Goal: Task Accomplishment & Management: Manage account settings

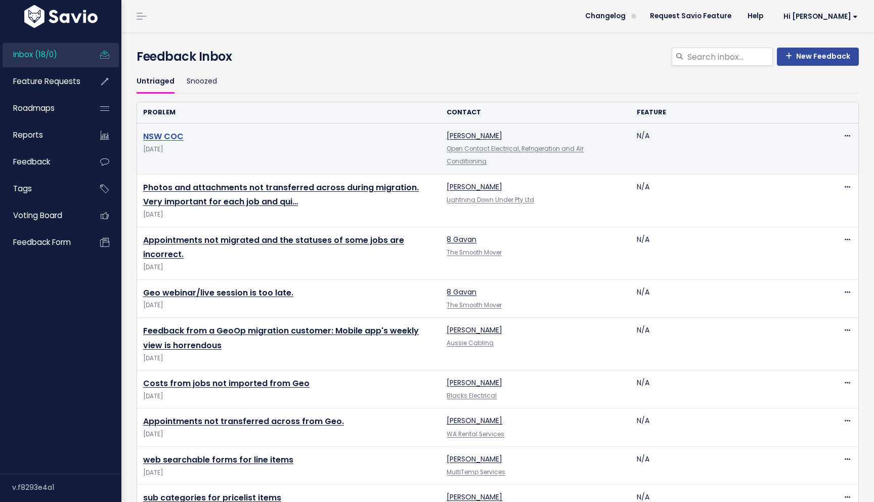
click at [156, 136] on link "NSW COC" at bounding box center [163, 136] width 40 height 12
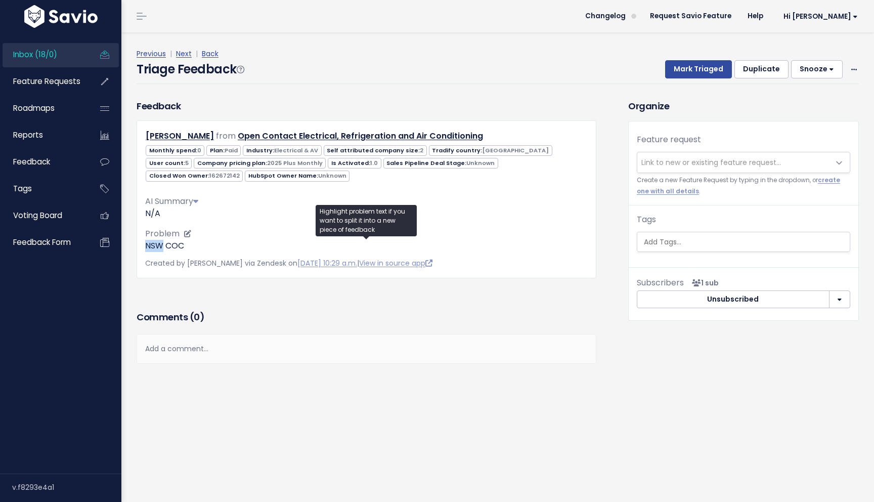
drag, startPoint x: 147, startPoint y: 248, endPoint x: 163, endPoint y: 248, distance: 16.7
click at [163, 248] on p "NSW COC" at bounding box center [366, 246] width 443 height 12
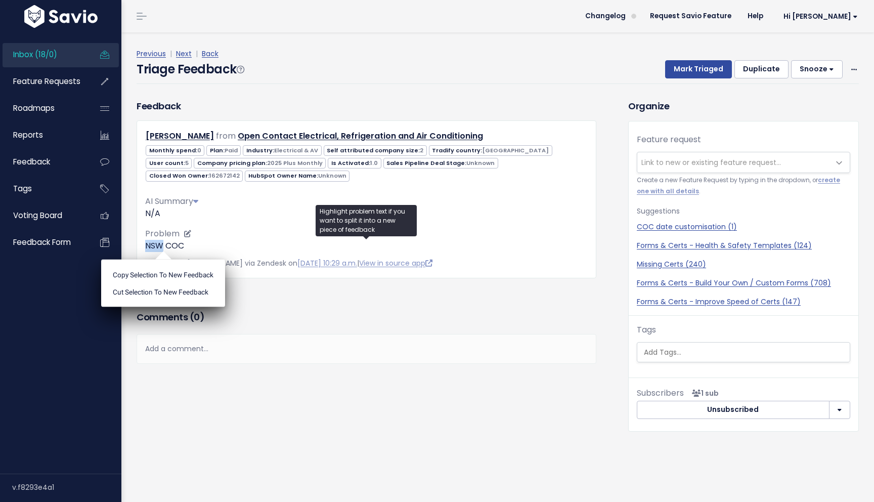
copy p "NSW"
click at [719, 152] on span "Link to new or existing feature request..." at bounding box center [743, 162] width 213 height 21
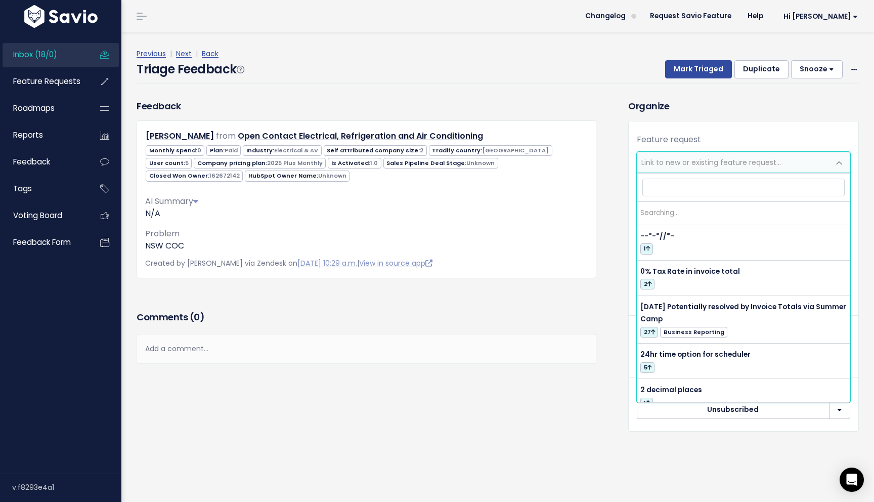
type input "NSW"
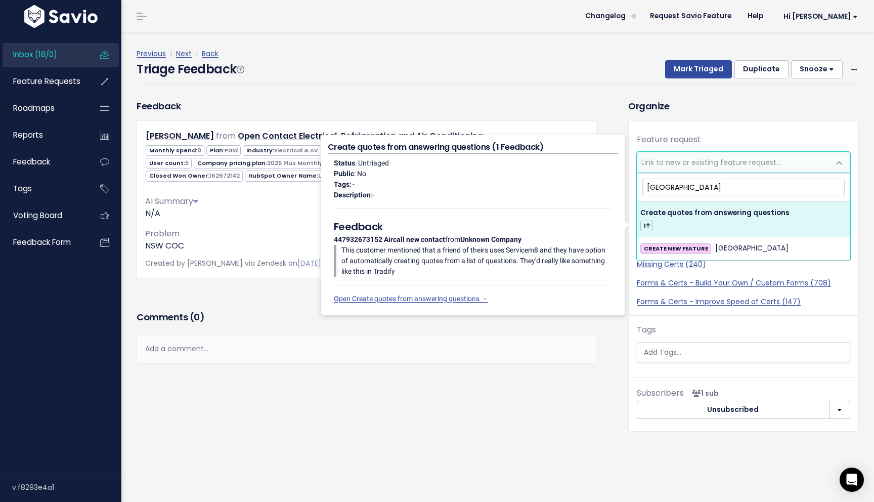
click at [565, 115] on div "Feedback Warren Monkley from Open Contact Electrical, Refrigeration and Air Con…" at bounding box center [367, 188] width 460 height 179
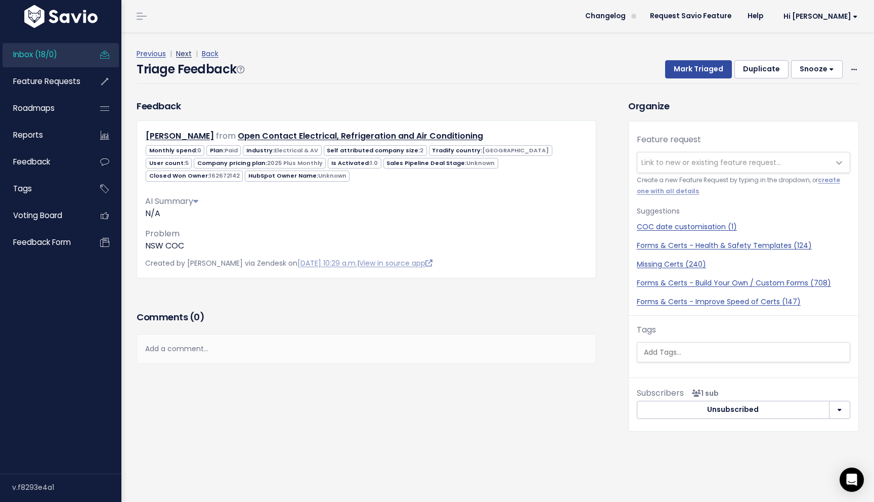
click at [185, 55] on link "Next" at bounding box center [184, 54] width 16 height 10
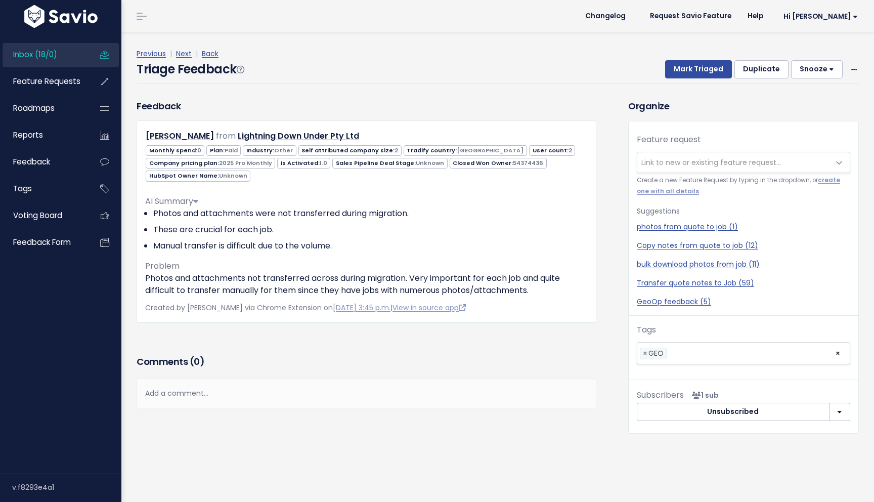
scroll to position [16, 0]
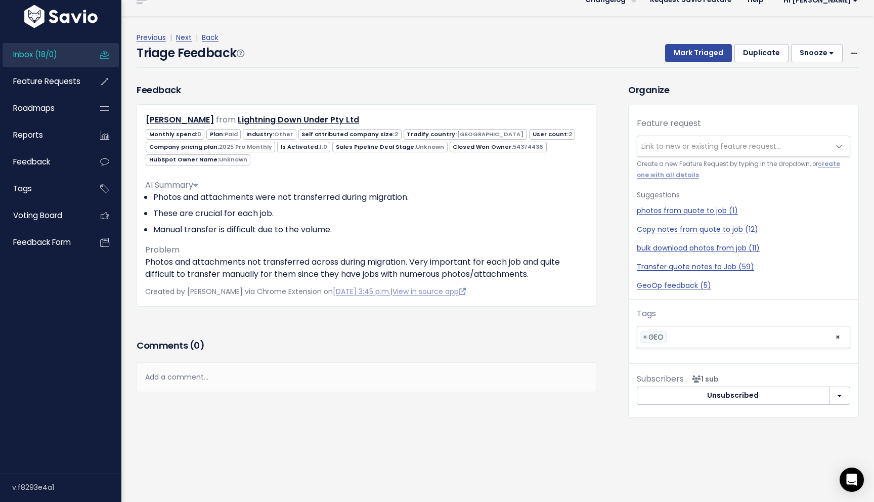
click at [212, 375] on div "Add a comment..." at bounding box center [367, 377] width 460 height 30
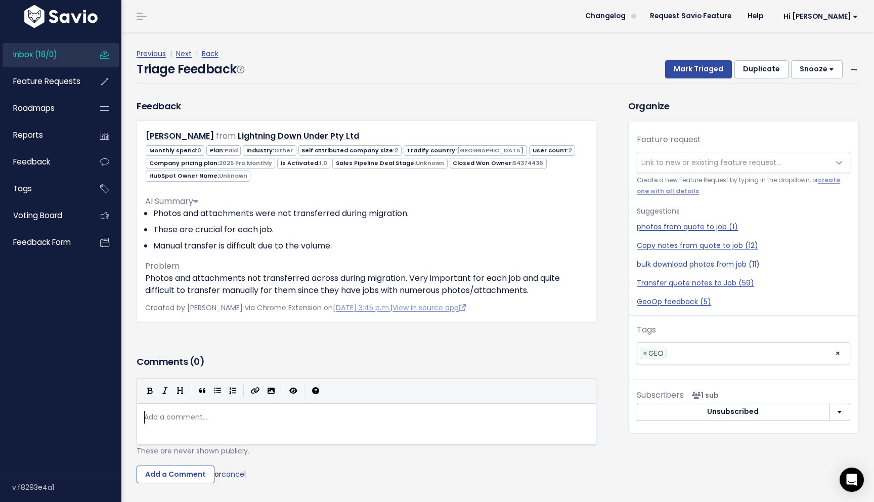
scroll to position [0, 0]
click at [184, 56] on link "Next" at bounding box center [184, 54] width 16 height 10
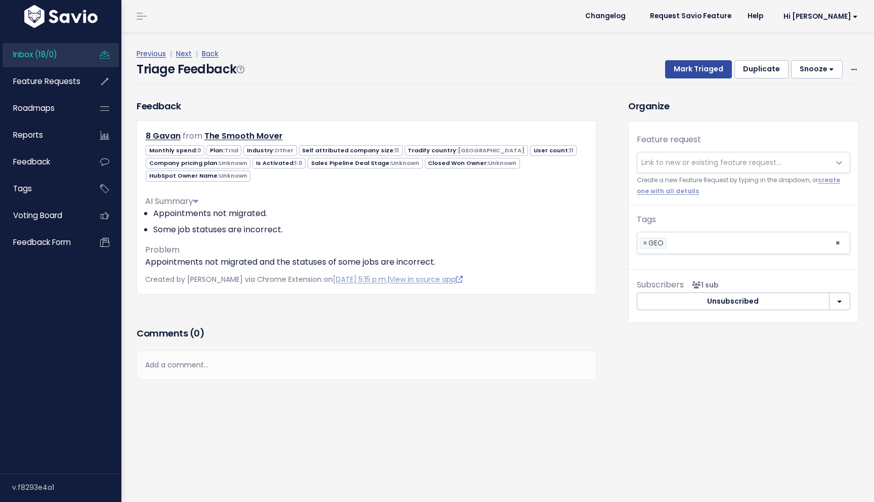
click at [372, 317] on div "Feedback 8 Gavan from The Smooth Mover" at bounding box center [366, 212] width 475 height 226
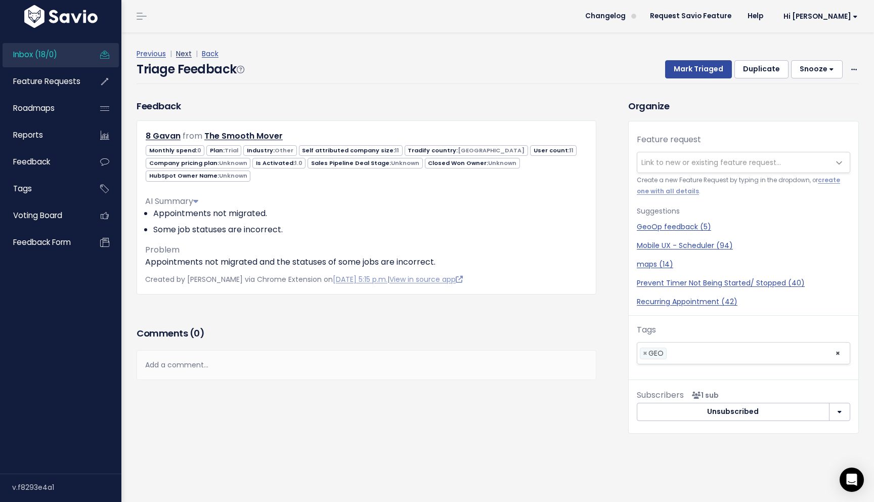
click at [187, 55] on link "Next" at bounding box center [184, 54] width 16 height 10
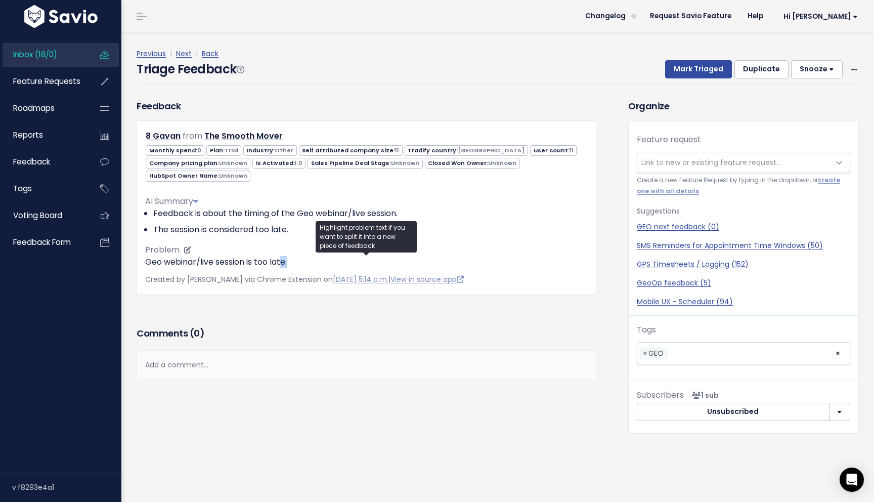
drag, startPoint x: 298, startPoint y: 260, endPoint x: 281, endPoint y: 260, distance: 17.2
click at [281, 260] on p "Geo webinar/live session is too late." at bounding box center [366, 262] width 443 height 12
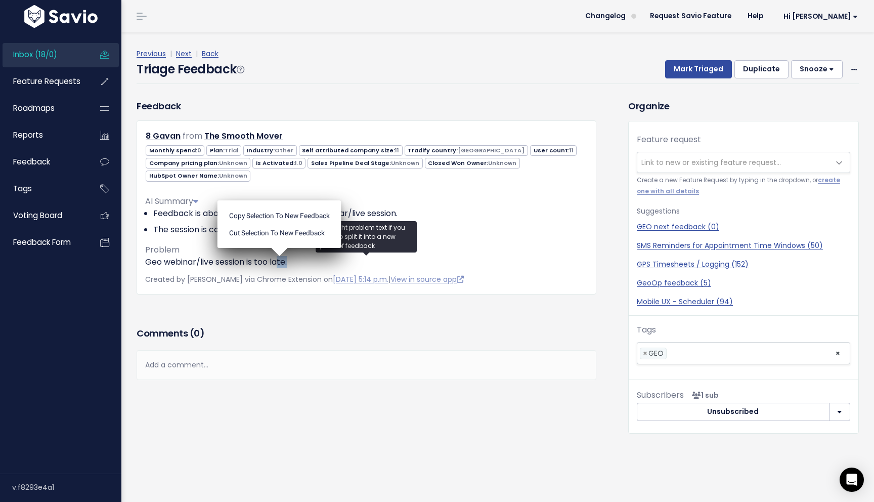
click at [282, 336] on h3 "Comments ( 0 )" at bounding box center [367, 333] width 460 height 14
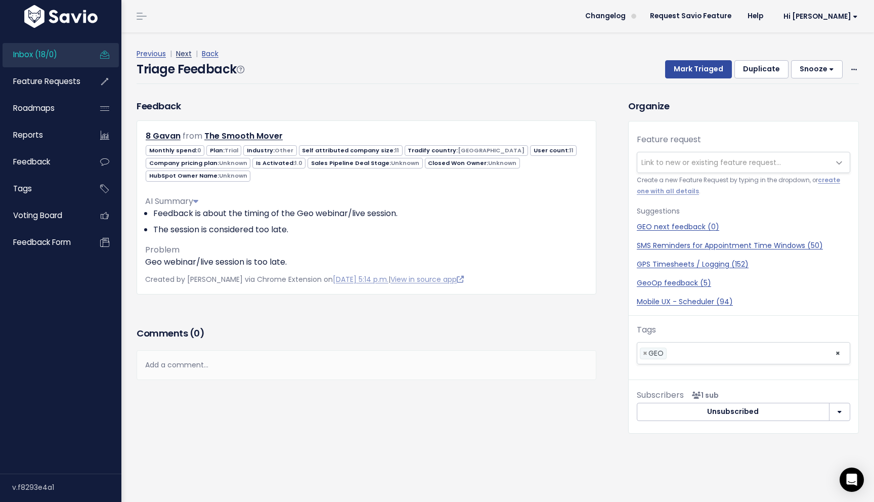
click at [186, 52] on link "Next" at bounding box center [184, 54] width 16 height 10
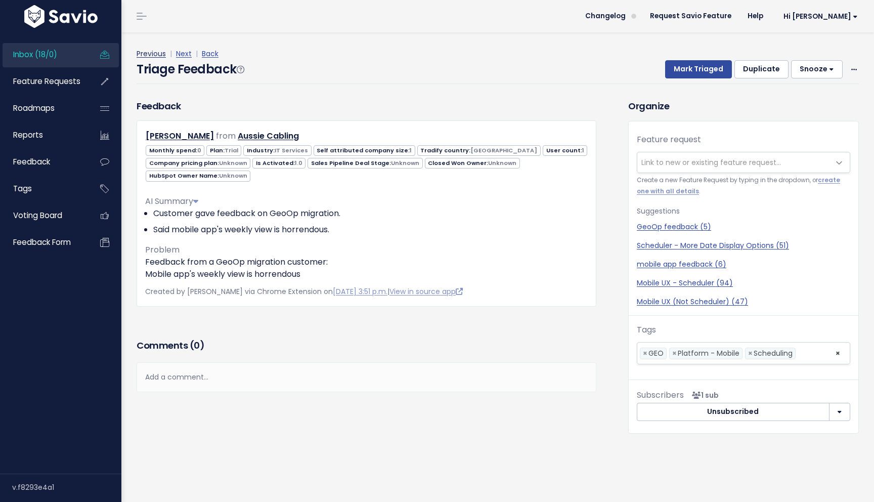
click at [158, 56] on link "Previous" at bounding box center [151, 54] width 29 height 10
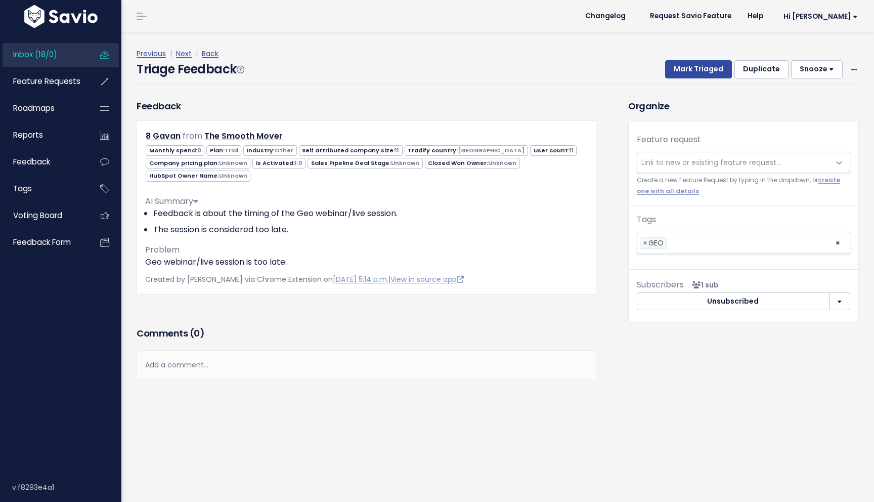
click at [158, 56] on link "Previous" at bounding box center [151, 54] width 29 height 10
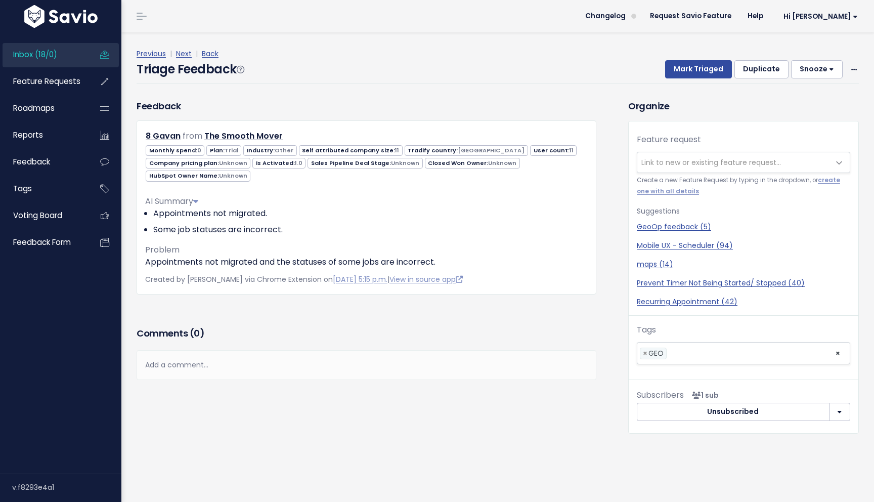
click at [661, 167] on span "Link to new or existing feature request..." at bounding box center [733, 162] width 192 height 20
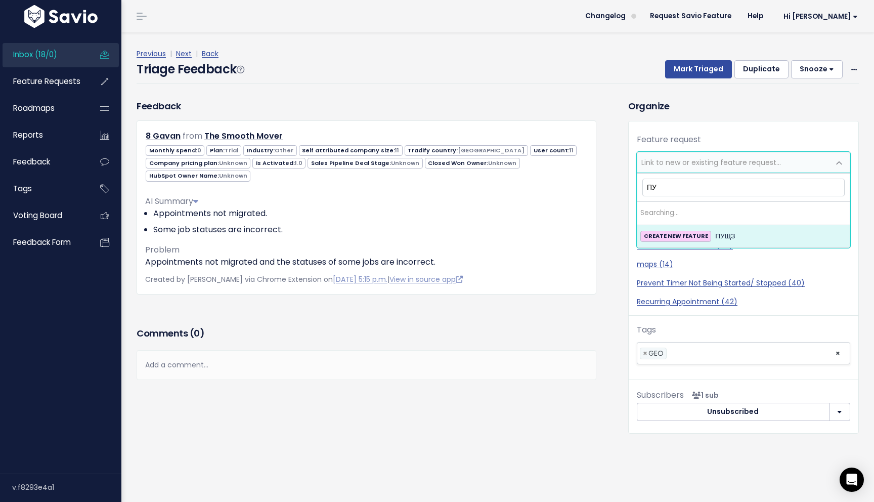
type input "П"
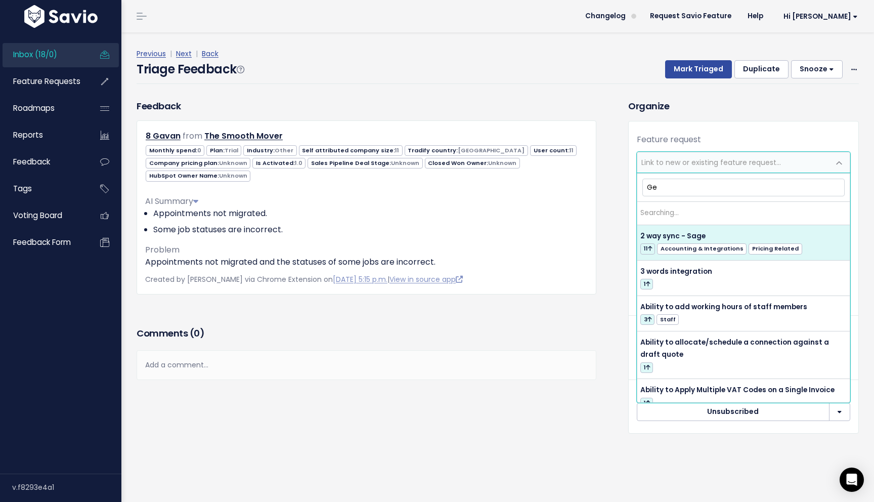
type input "Geo"
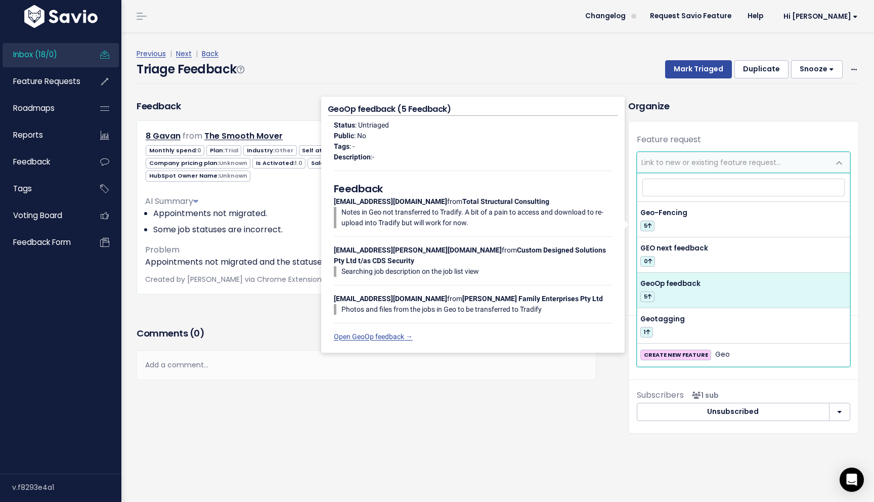
select select "61658"
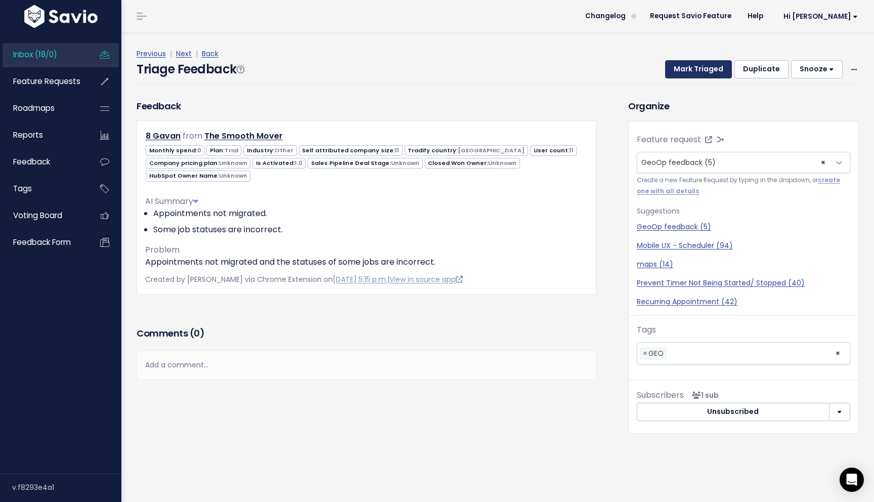
click at [709, 71] on button "Mark Triaged" at bounding box center [698, 69] width 67 height 18
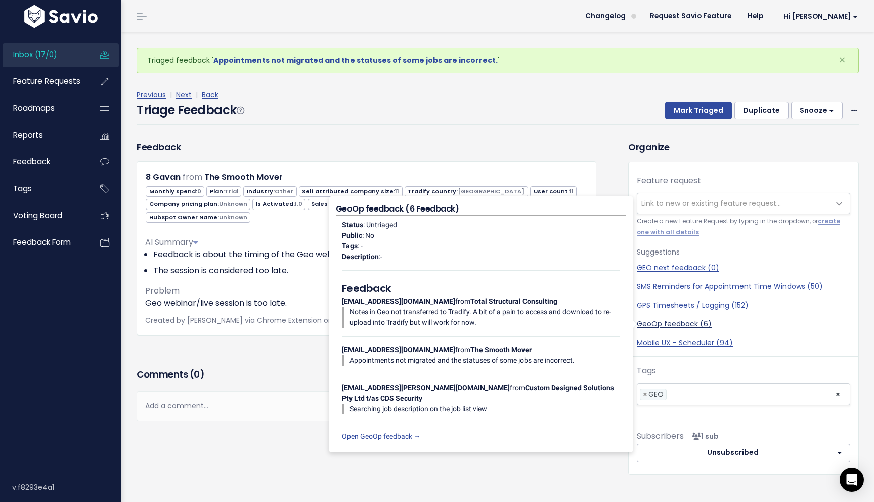
click at [681, 323] on link "GeoOp feedback (6)" at bounding box center [743, 324] width 213 height 11
select select "61658"
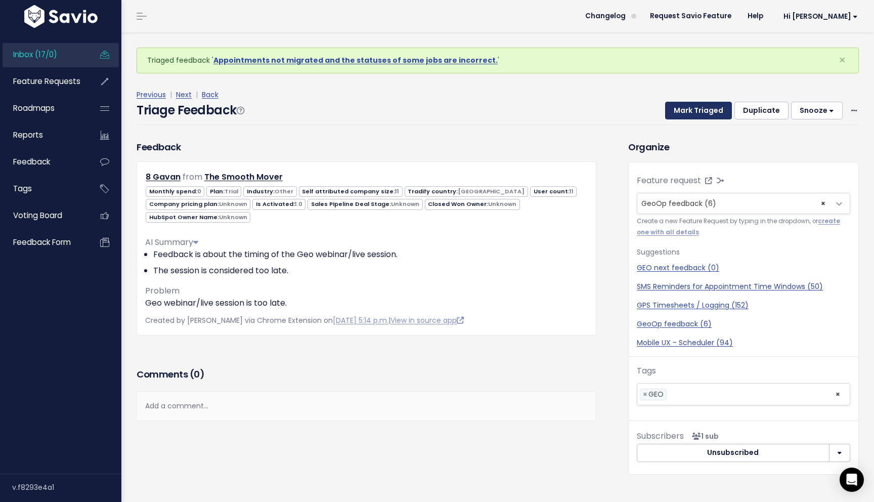
click at [711, 103] on button "Mark Triaged" at bounding box center [698, 111] width 67 height 18
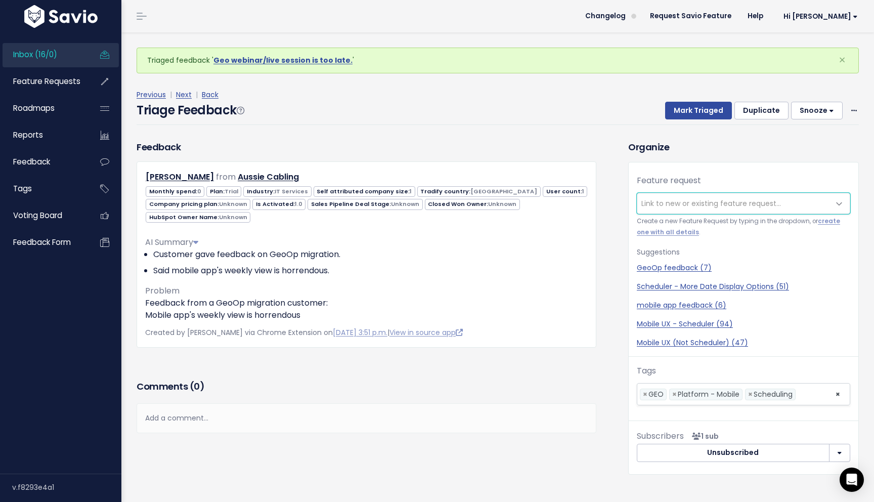
click at [706, 203] on span "Link to new or existing feature request..." at bounding box center [711, 203] width 140 height 10
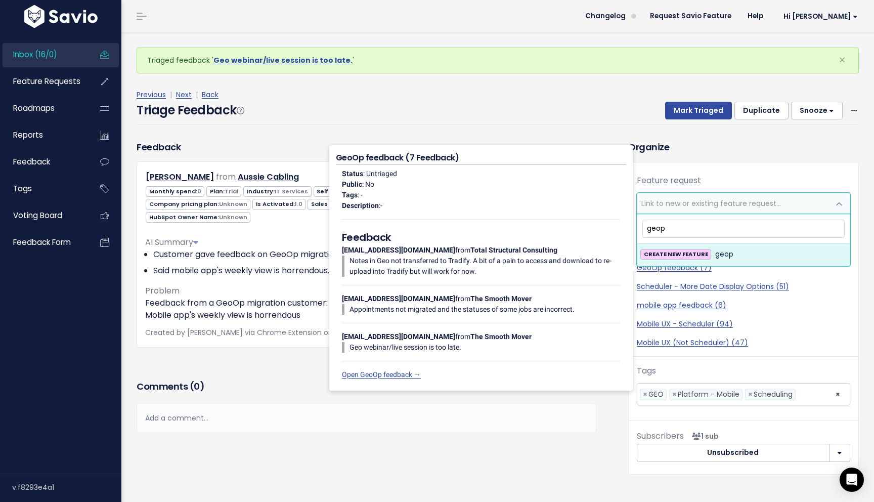
type input "geop"
click at [256, 343] on div "Brett Kessner from Aussie Cabling 0 Trial 1" at bounding box center [367, 254] width 460 height 186
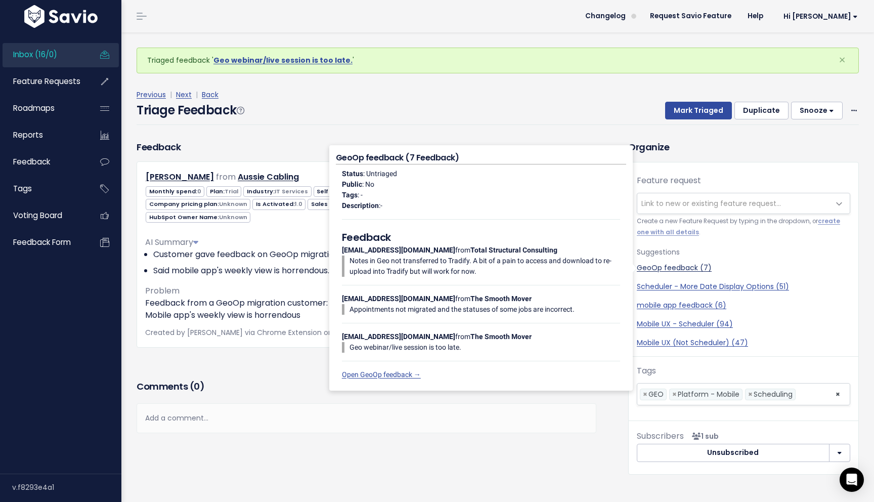
click at [680, 269] on link "GeoOp feedback (7)" at bounding box center [743, 267] width 213 height 11
select select "61658"
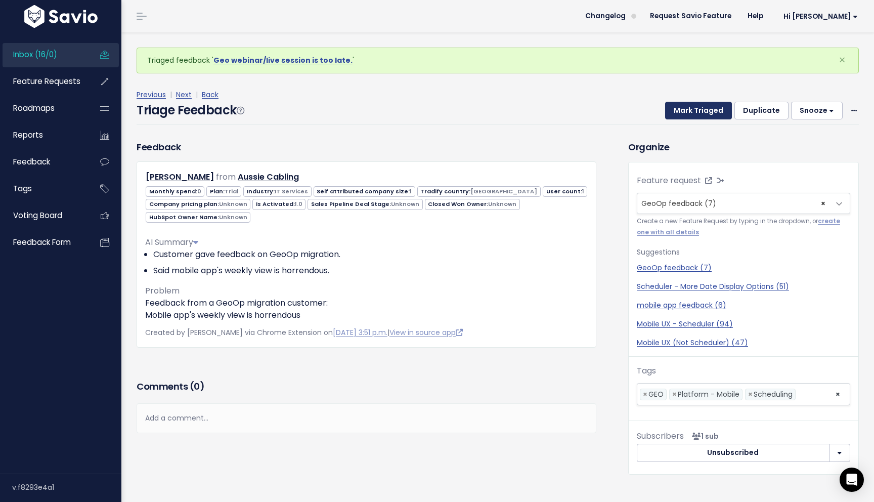
click at [711, 108] on button "Mark Triaged" at bounding box center [698, 111] width 67 height 18
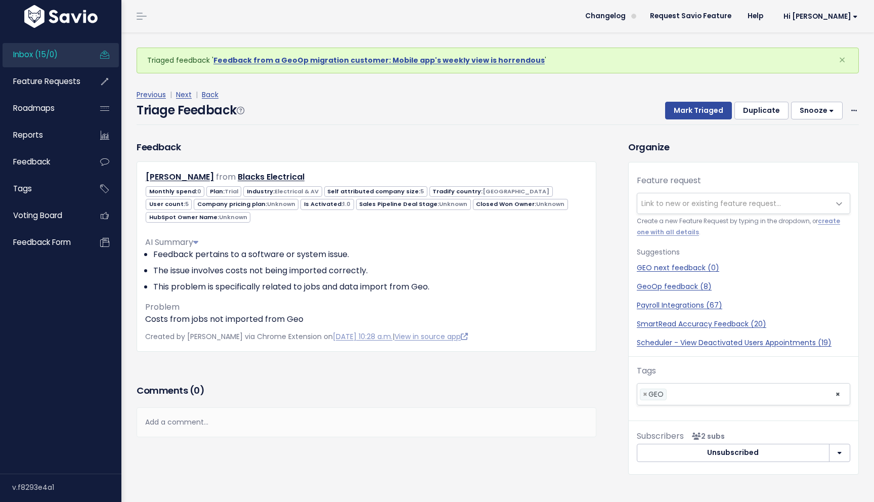
click at [481, 385] on h3 "Comments ( 0 )" at bounding box center [367, 390] width 460 height 14
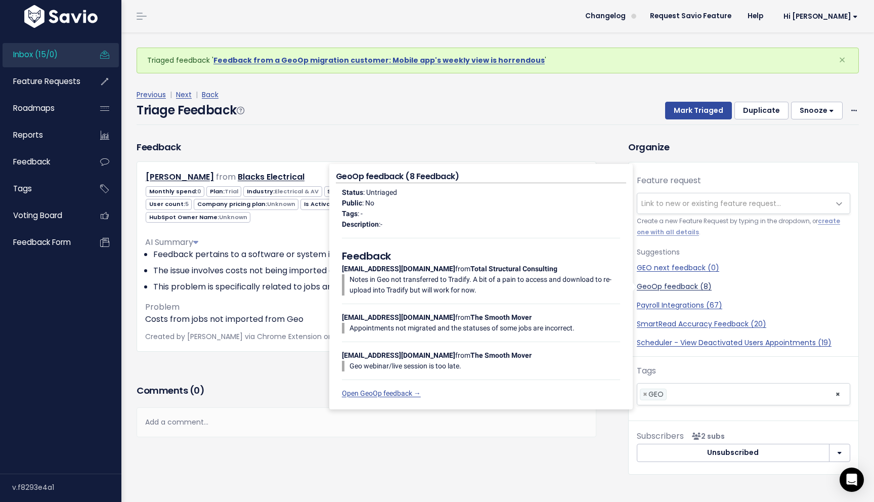
click at [663, 285] on link "GeoOp feedback (8)" at bounding box center [743, 286] width 213 height 11
select select "61658"
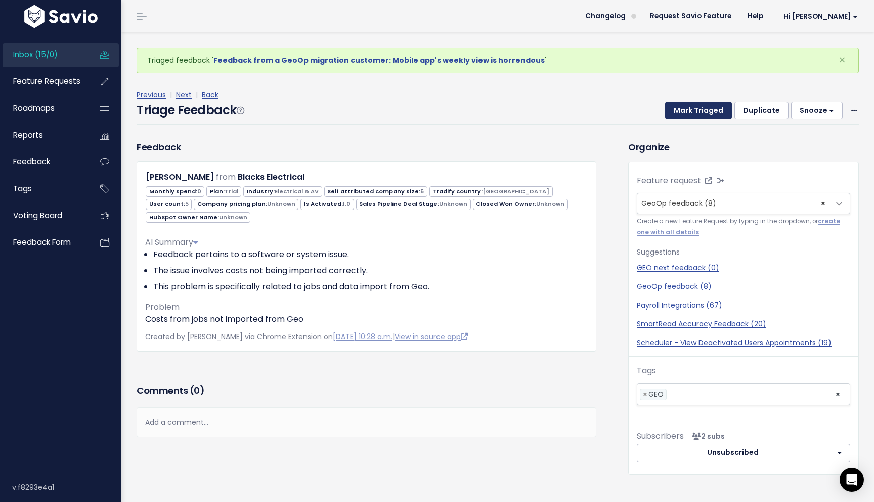
click at [709, 112] on button "Mark Triaged" at bounding box center [698, 111] width 67 height 18
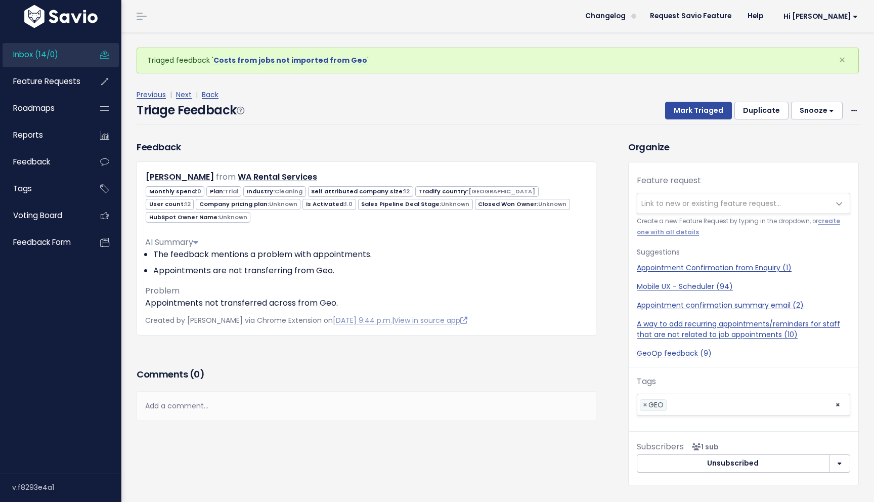
click at [689, 205] on span "Link to new or existing feature request..." at bounding box center [711, 203] width 140 height 10
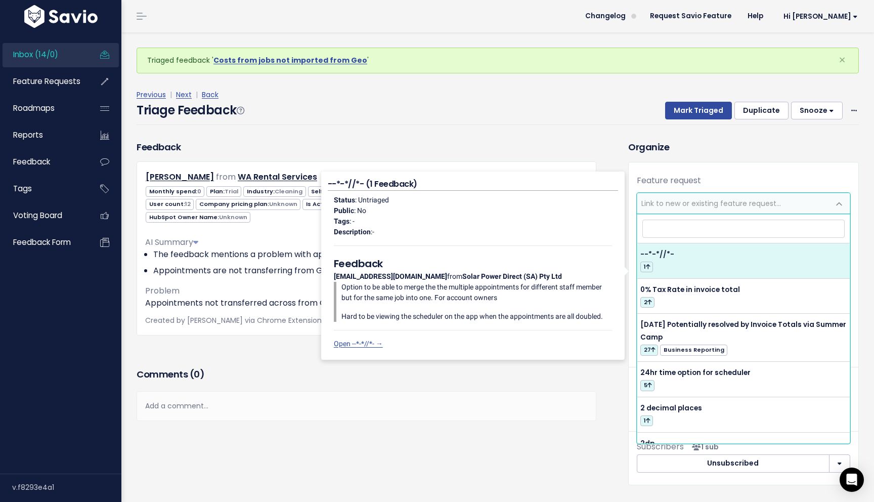
type input "п"
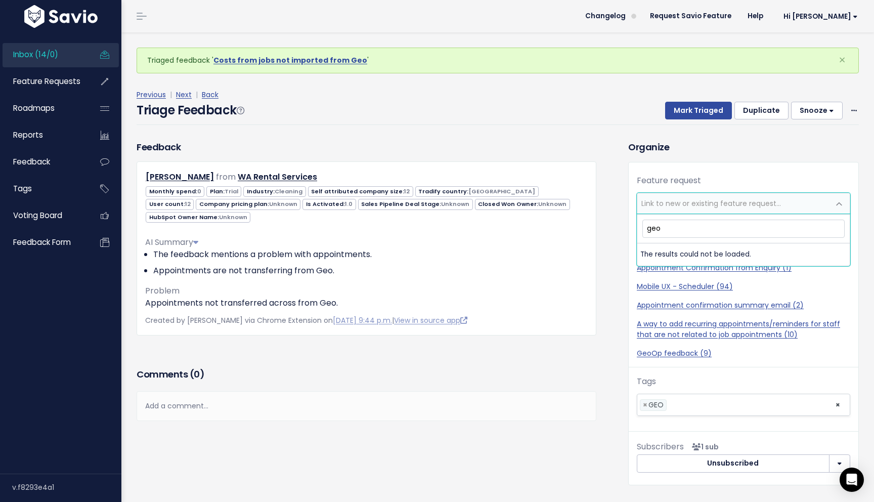
type input "geop"
click at [733, 159] on div "Organize Feature request --------- Link to new or existing feature request... C…" at bounding box center [744, 312] width 246 height 344
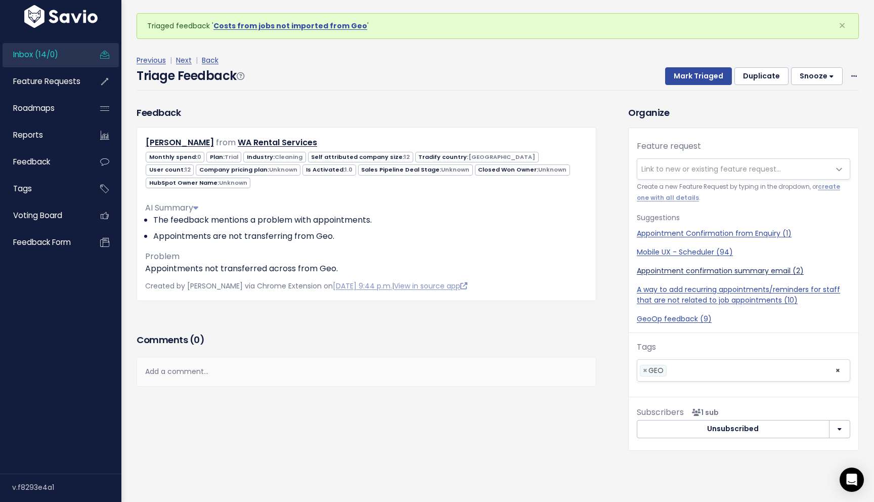
scroll to position [24, 0]
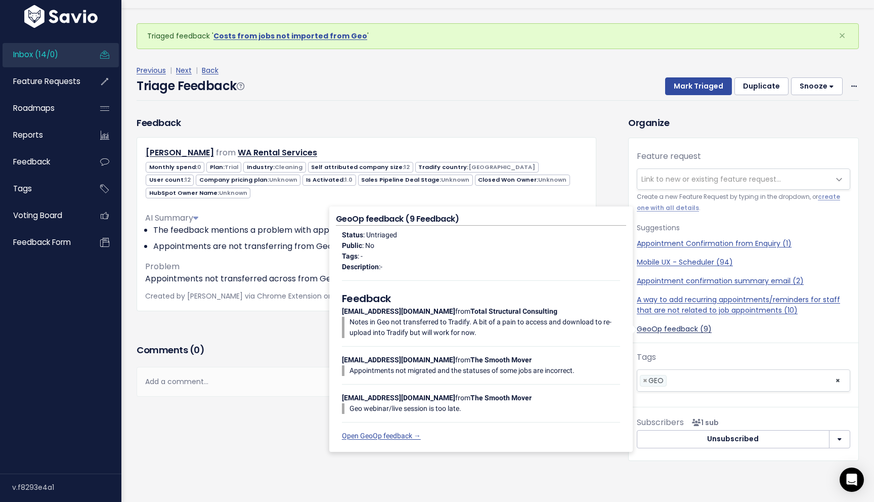
click at [686, 328] on link "GeoOp feedback (9)" at bounding box center [743, 329] width 213 height 11
select select "61658"
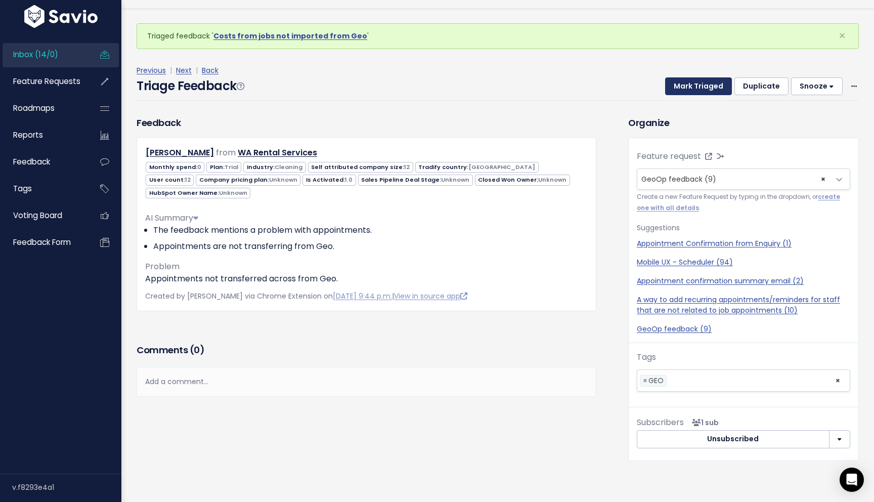
click at [702, 88] on button "Mark Triaged" at bounding box center [698, 86] width 67 height 18
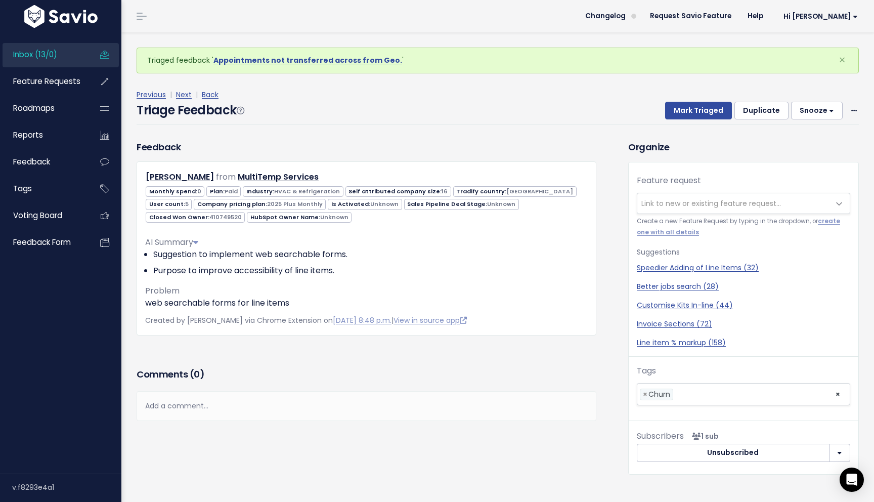
click at [611, 371] on div "Feedback Leon Leon from MultiTemp Services" at bounding box center [375, 314] width 492 height 349
click at [569, 370] on h3 "Comments ( 0 )" at bounding box center [367, 374] width 460 height 14
click at [541, 371] on h3 "Comments ( 0 )" at bounding box center [367, 374] width 460 height 14
click at [184, 97] on link "Next" at bounding box center [184, 95] width 16 height 10
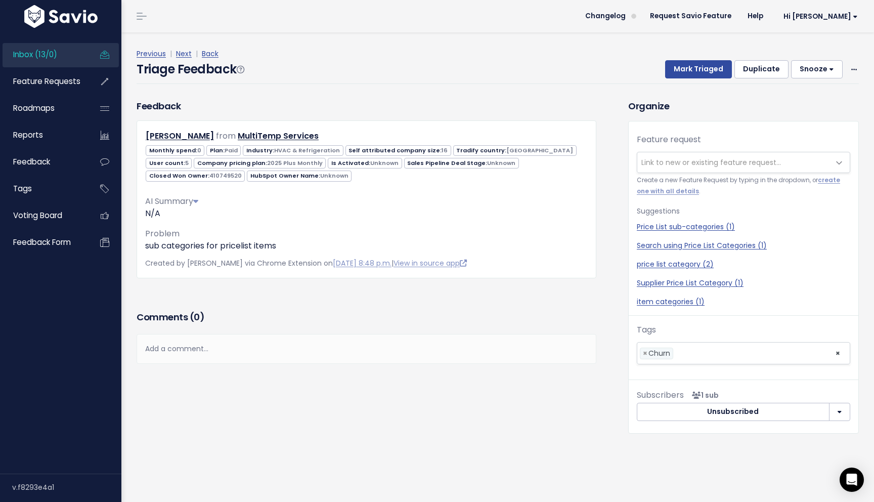
click at [331, 326] on div "Comments ( 0 )" at bounding box center [367, 321] width 460 height 25
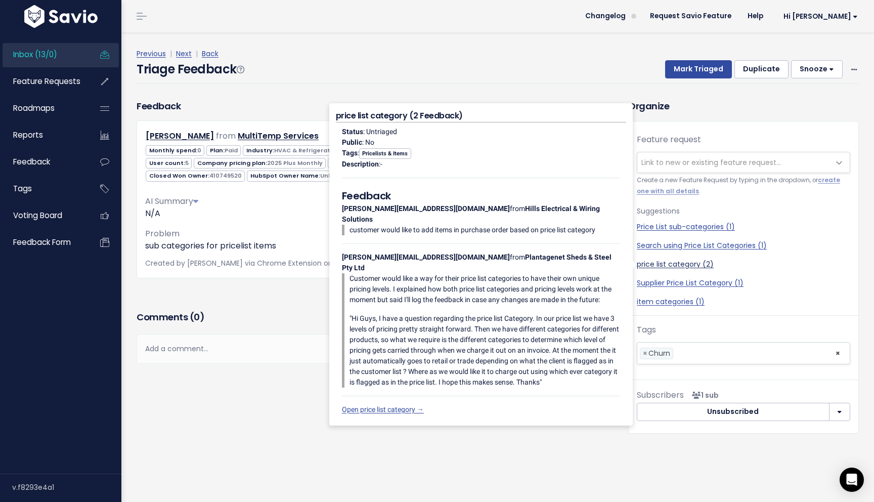
click at [690, 264] on link "price list category (2)" at bounding box center [743, 264] width 213 height 11
select select "44123"
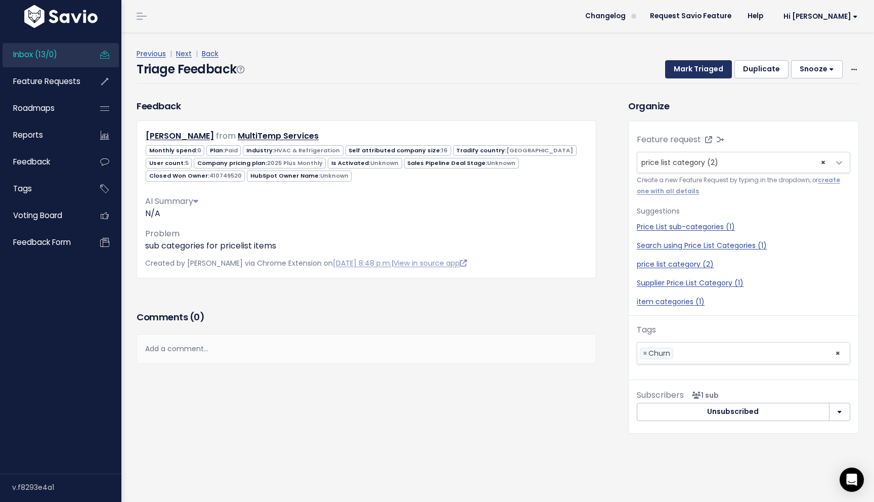
click at [719, 69] on button "Mark Triaged" at bounding box center [698, 69] width 67 height 18
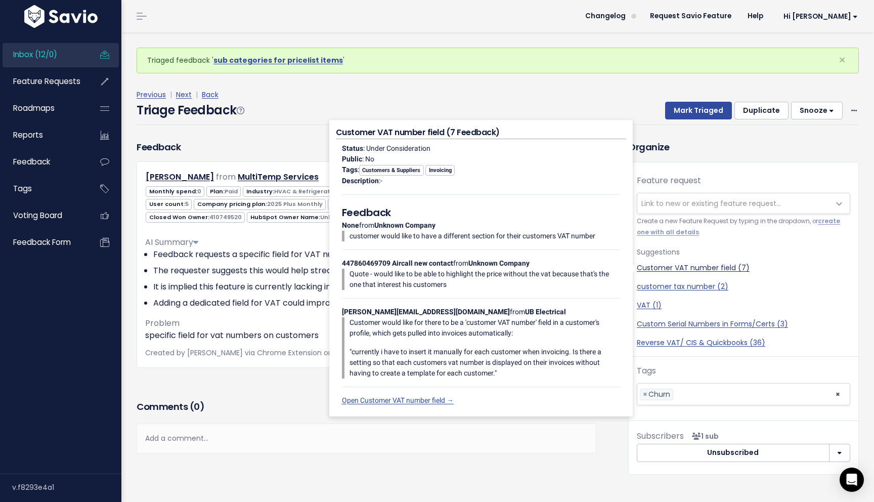
click at [677, 269] on link "Customer VAT number field (7)" at bounding box center [743, 267] width 213 height 11
select select "14666"
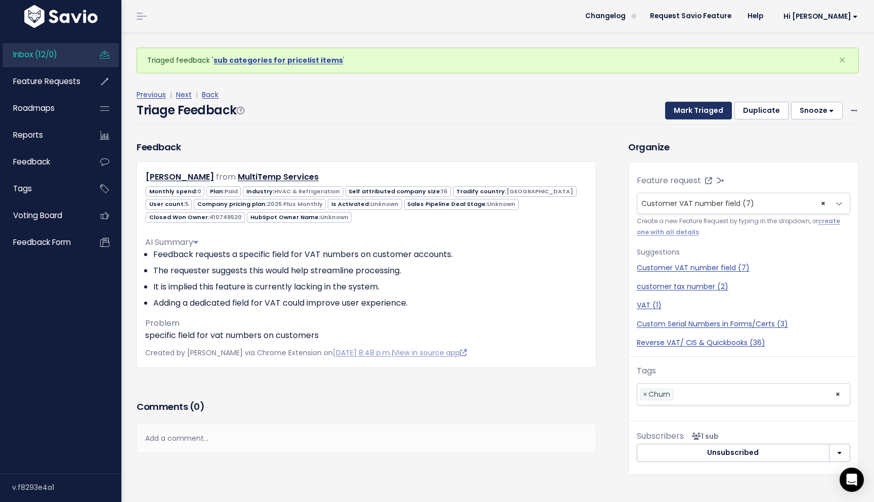
click at [705, 111] on button "Mark Triaged" at bounding box center [698, 111] width 67 height 18
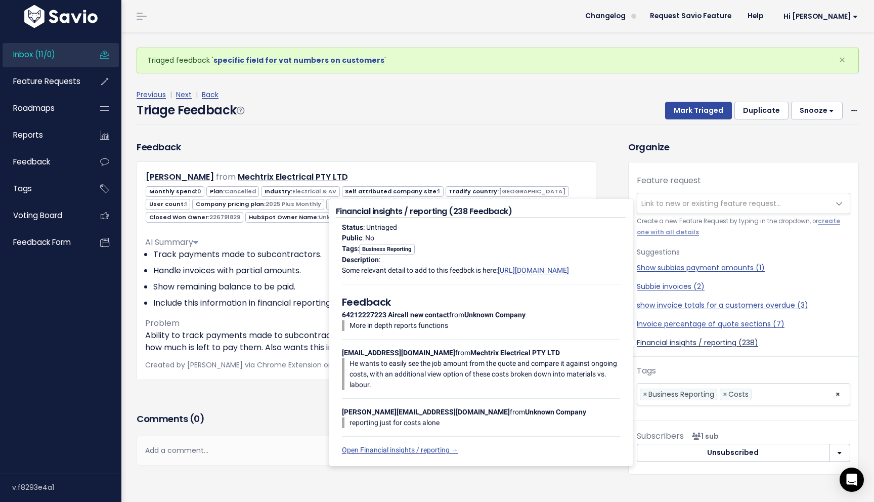
click at [659, 346] on link "Financial insights / reporting (238)" at bounding box center [743, 342] width 213 height 11
select select "20641"
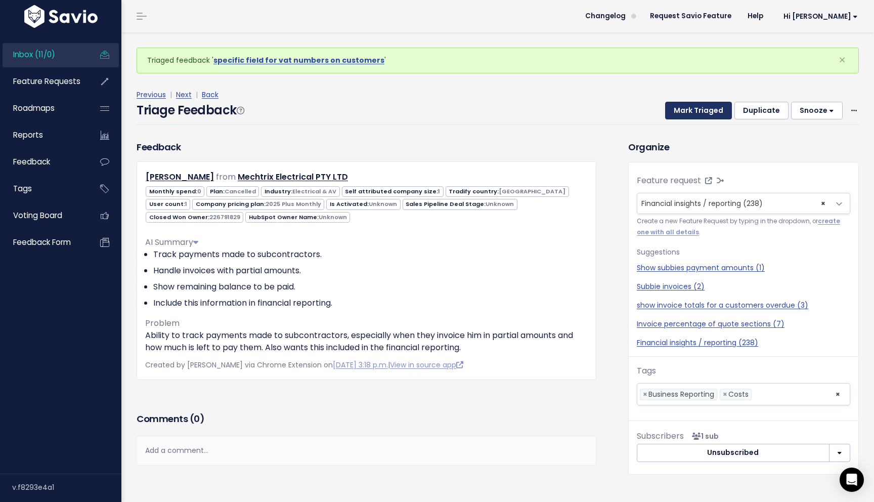
click at [706, 112] on button "Mark Triaged" at bounding box center [698, 111] width 67 height 18
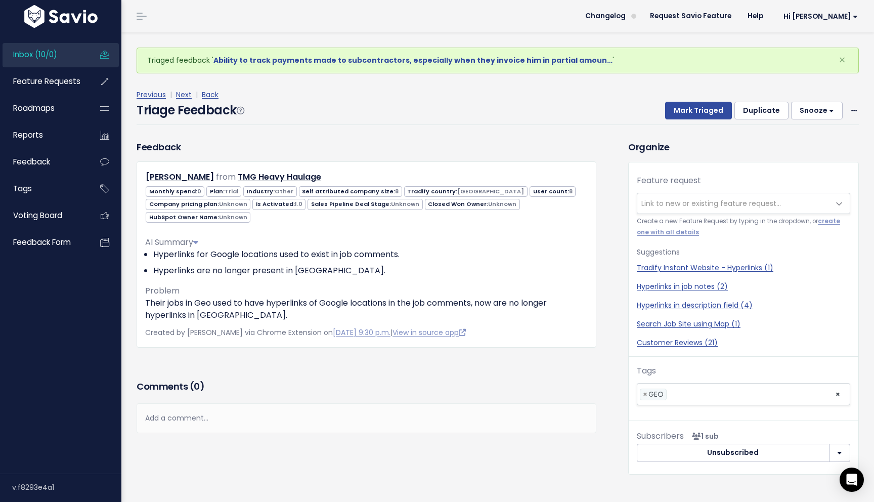
click at [689, 203] on span "Link to new or existing feature request..." at bounding box center [711, 203] width 140 height 10
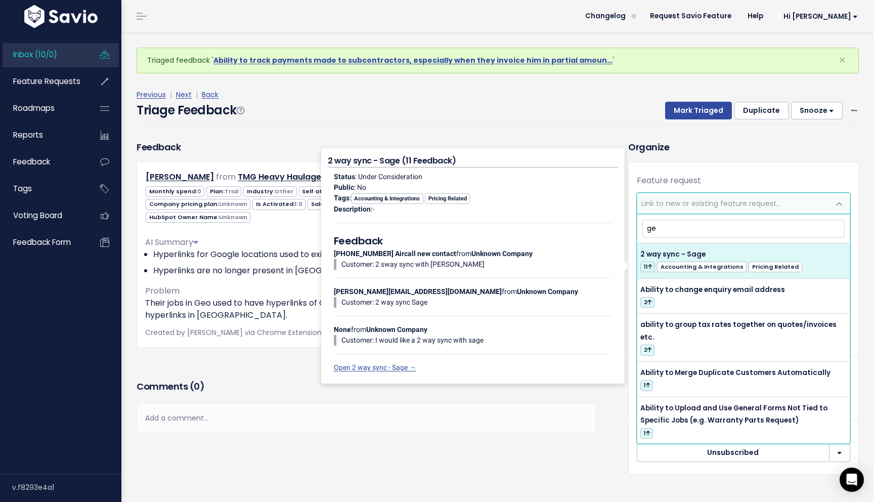
type input "geo"
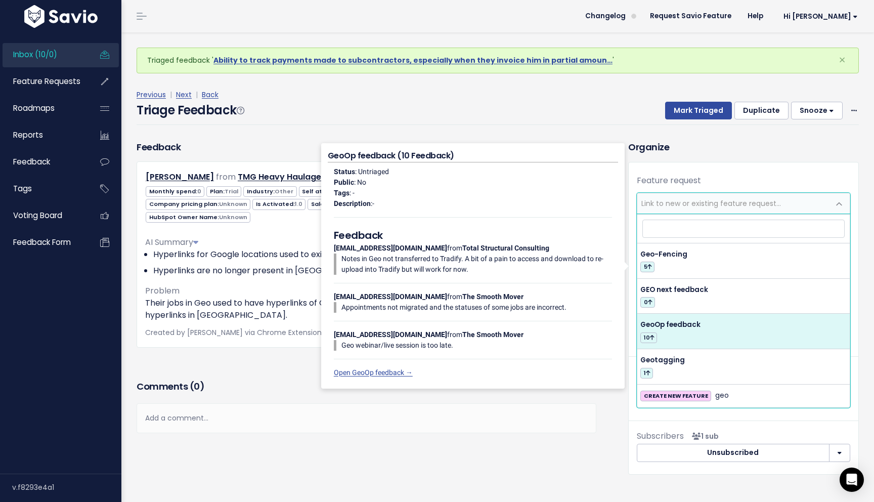
select select "61658"
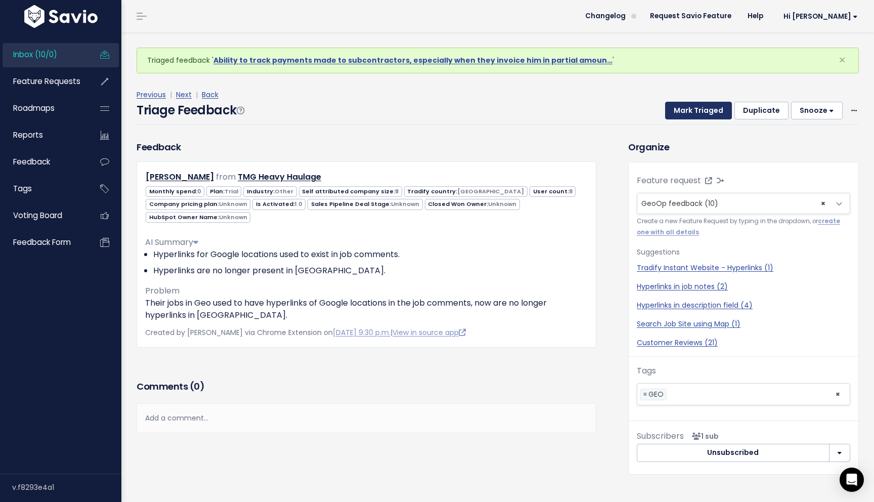
click at [716, 106] on button "Mark Triaged" at bounding box center [698, 111] width 67 height 18
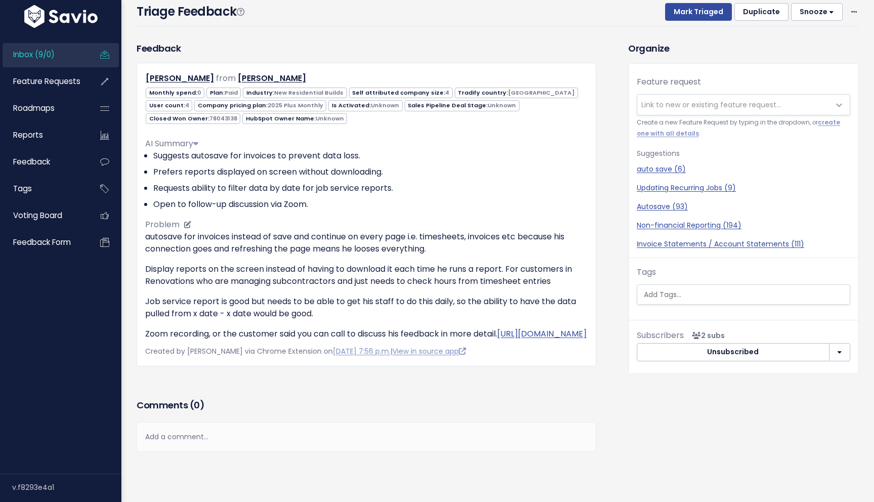
scroll to position [118, 0]
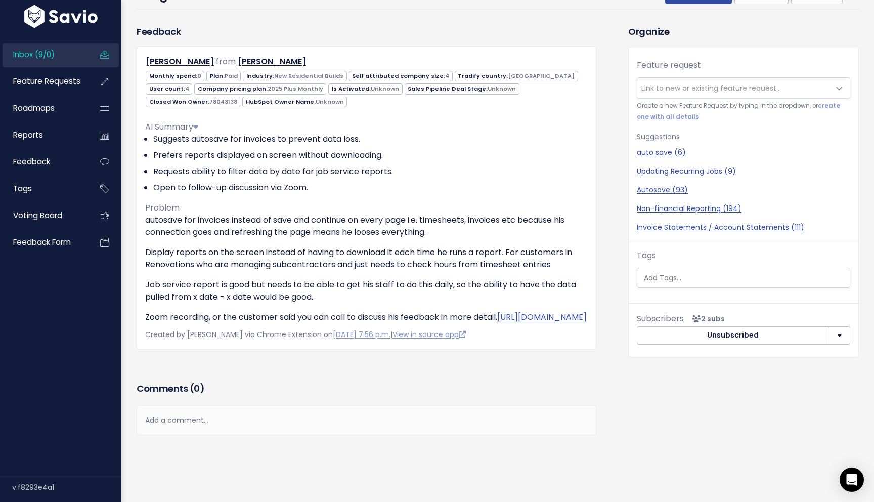
click at [303, 395] on h3 "Comments ( 0 )" at bounding box center [367, 388] width 460 height 14
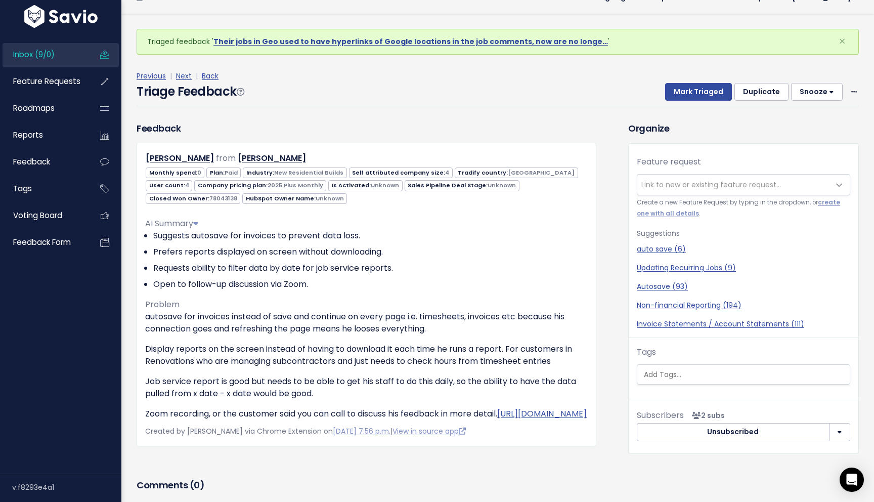
scroll to position [0, 0]
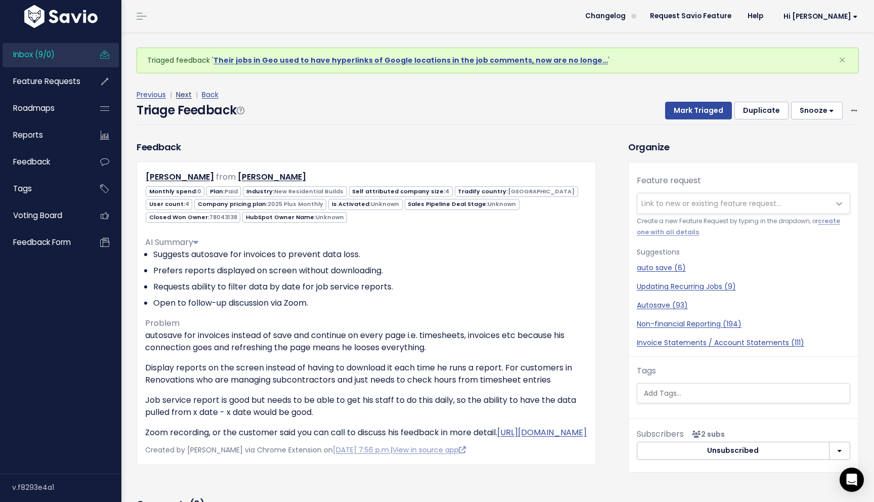
click at [189, 94] on link "Next" at bounding box center [184, 95] width 16 height 10
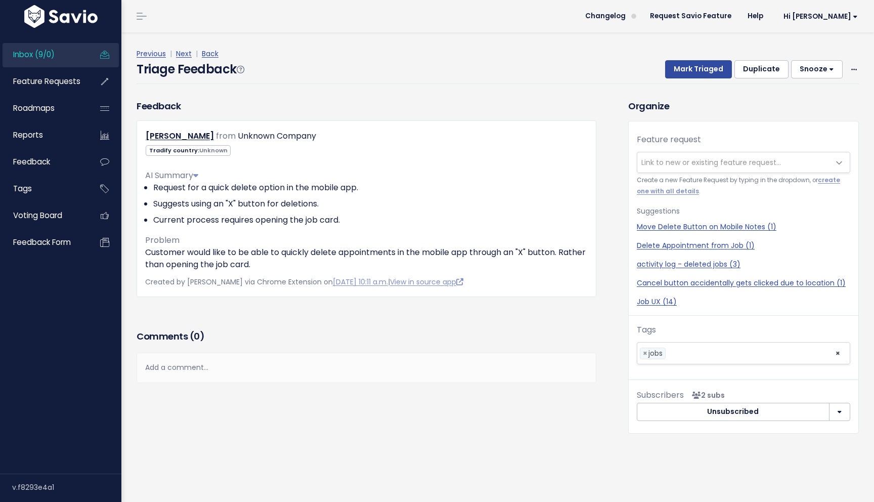
click at [307, 314] on div "Feedback YOUSIF KADIM from Unknown Company Unknown" at bounding box center [366, 213] width 475 height 228
click at [675, 157] on span "Link to new or existing feature request..." at bounding box center [711, 162] width 140 height 10
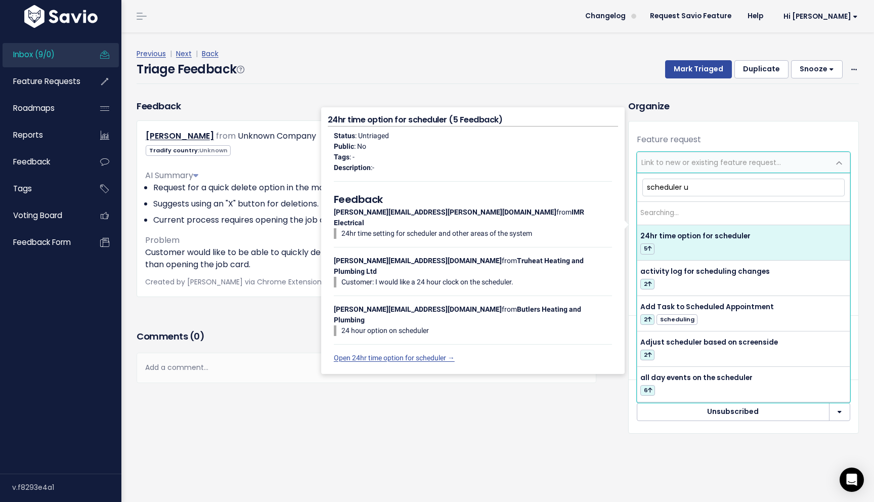
type input "scheduler ux"
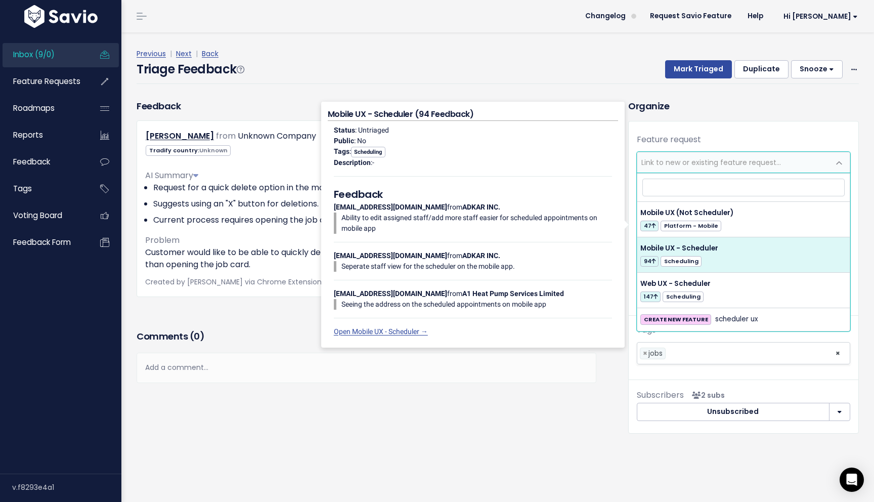
select select "22929"
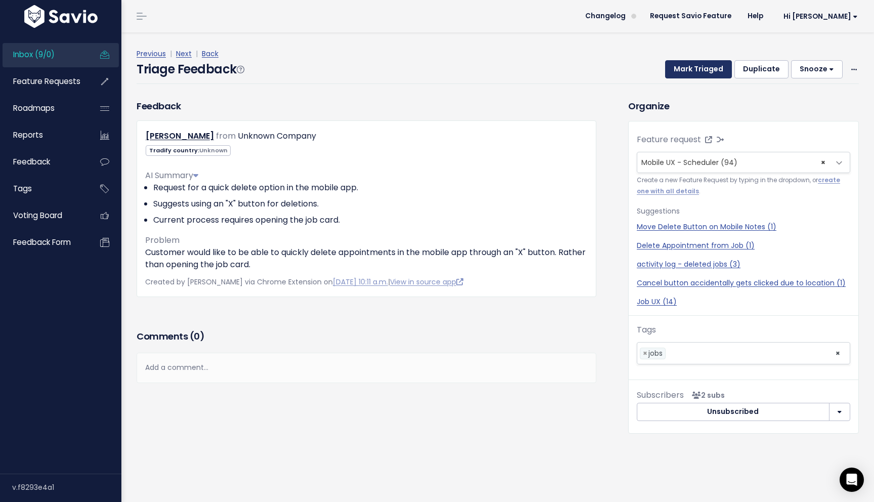
click at [716, 71] on button "Mark Triaged" at bounding box center [698, 69] width 67 height 18
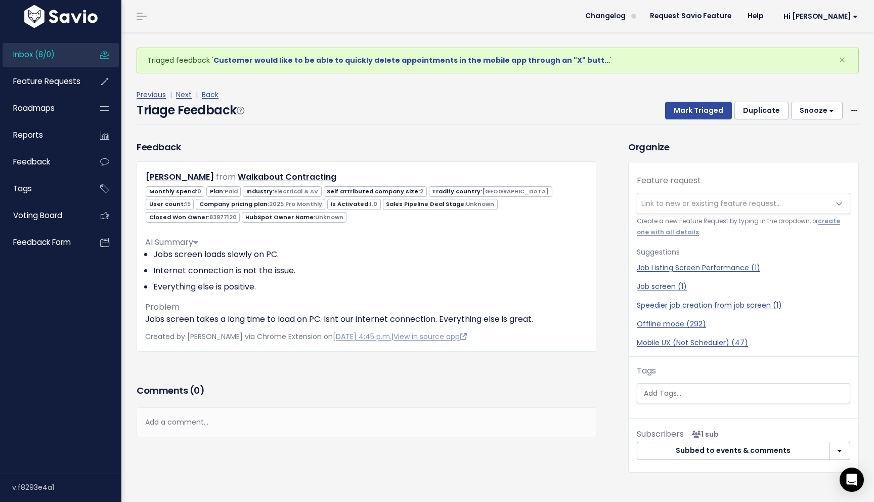
click at [446, 376] on div "Feedback [PERSON_NAME] from Walkabout Contracting" at bounding box center [366, 261] width 475 height 242
click at [696, 201] on span "Link to new or existing feature request..." at bounding box center [711, 203] width 140 height 10
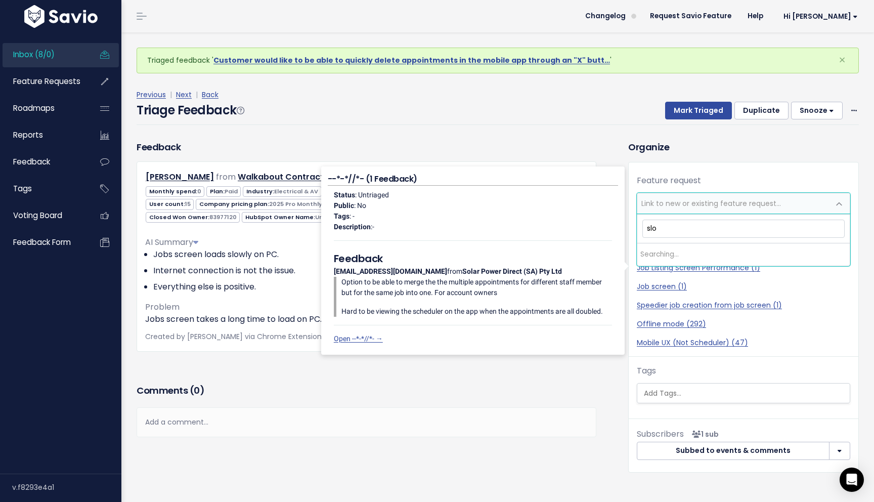
type input "slow"
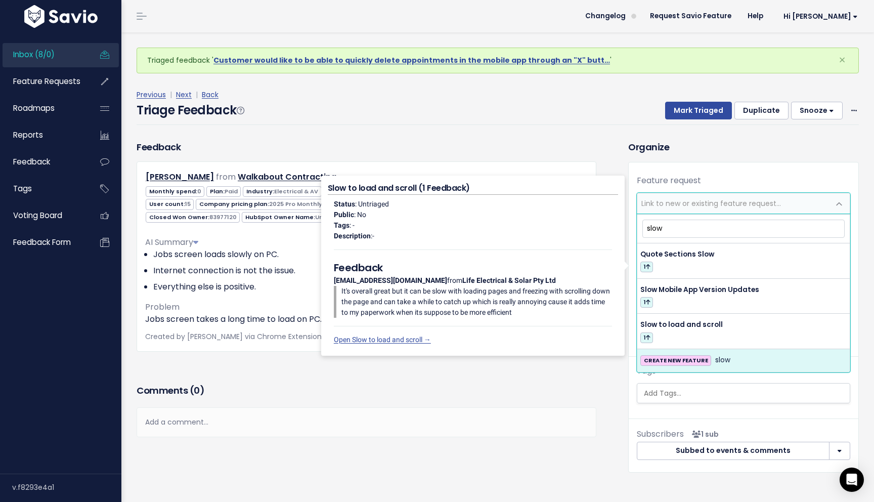
click at [595, 380] on div "Feedback Ben Woodley from Walkabout Contracting" at bounding box center [366, 261] width 475 height 242
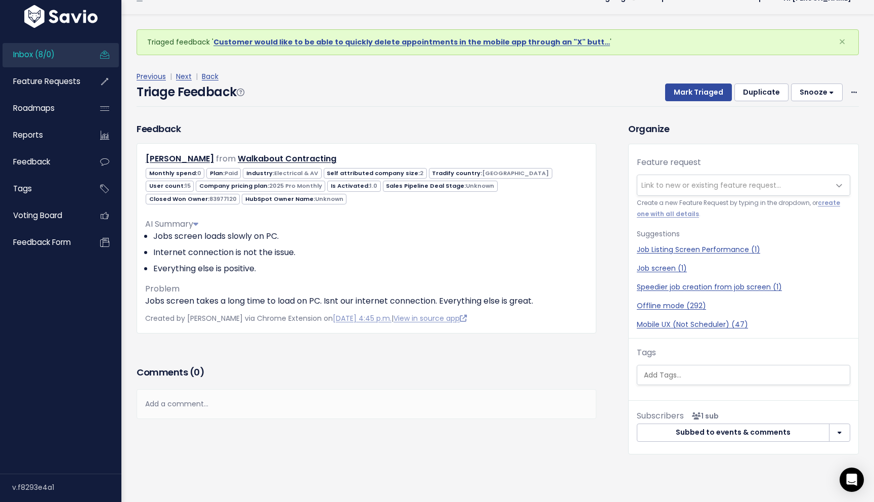
scroll to position [33, 0]
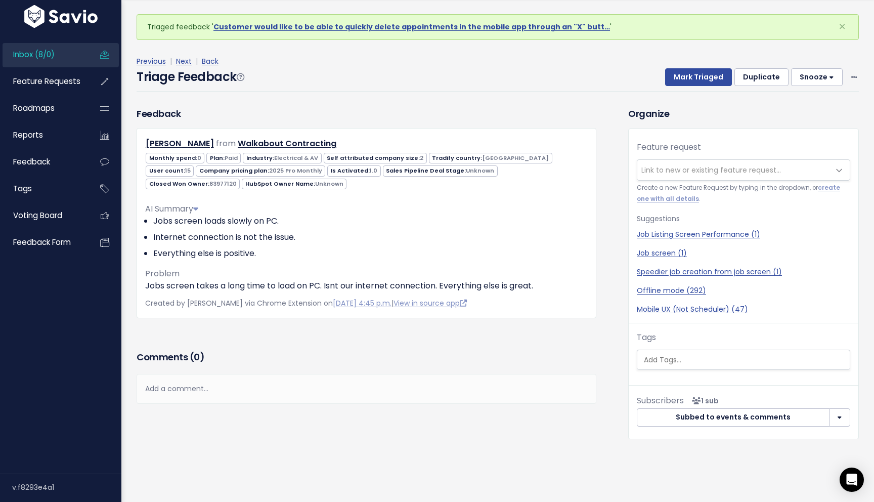
click at [416, 333] on div "Feedback Ben Woodley from Walkabout Contracting" at bounding box center [366, 228] width 475 height 242
drag, startPoint x: 145, startPoint y: 287, endPoint x: 195, endPoint y: 288, distance: 49.6
click at [195, 288] on p "Jobs screen takes a long time to load on PC. Isnt our internet connection. Ever…" at bounding box center [366, 286] width 443 height 12
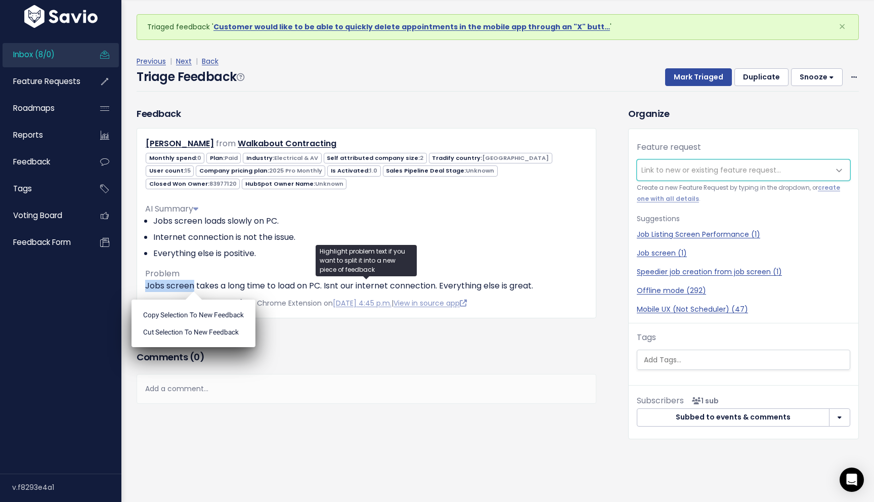
click at [703, 172] on span "Link to new or existing feature request..." at bounding box center [711, 170] width 140 height 10
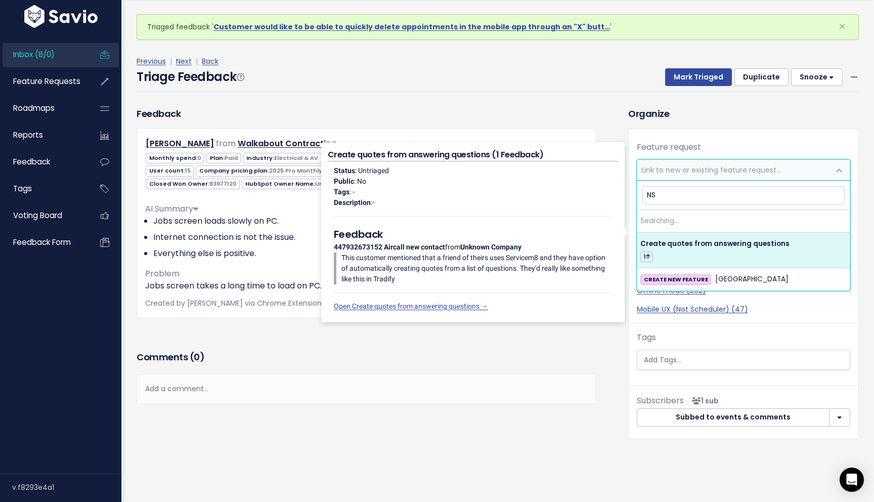
type input "N"
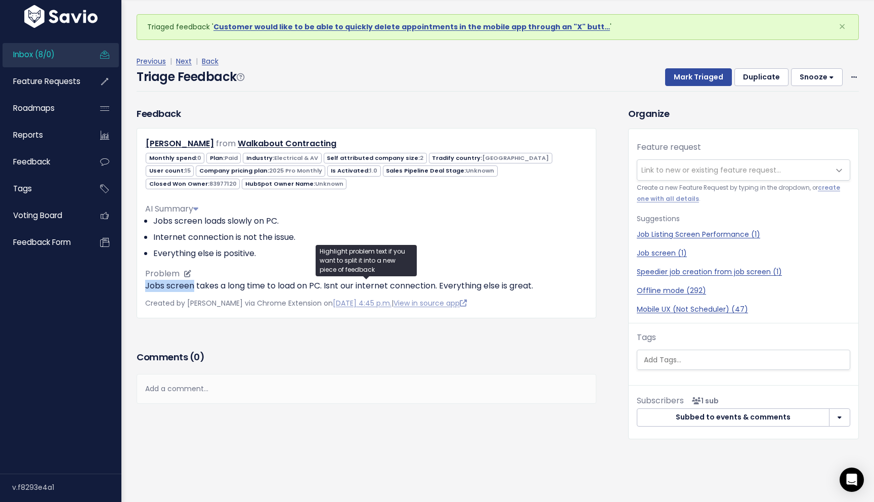
drag, startPoint x: 192, startPoint y: 288, endPoint x: 146, endPoint y: 289, distance: 46.5
click at [146, 289] on p "Jobs screen takes a long time to load on PC. Isnt our internet connection. Ever…" at bounding box center [366, 286] width 443 height 12
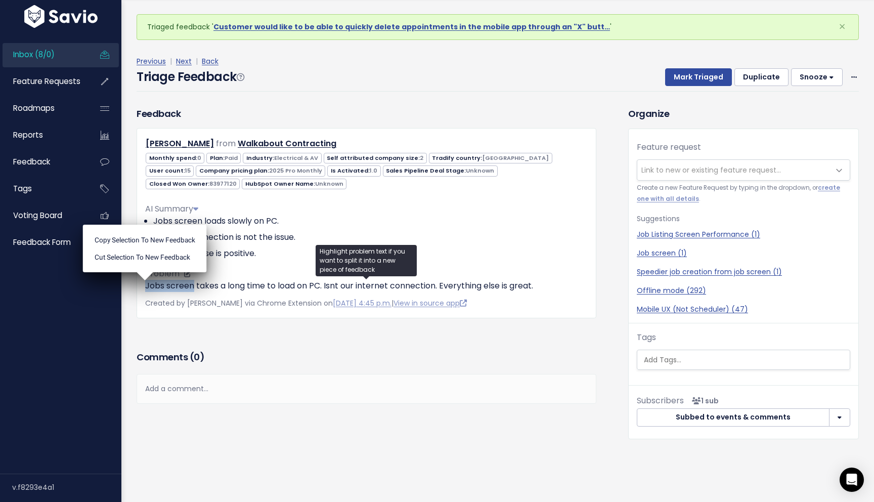
copy p "Jobs screen"
click at [683, 163] on span "Link to new or existing feature request..." at bounding box center [733, 170] width 192 height 20
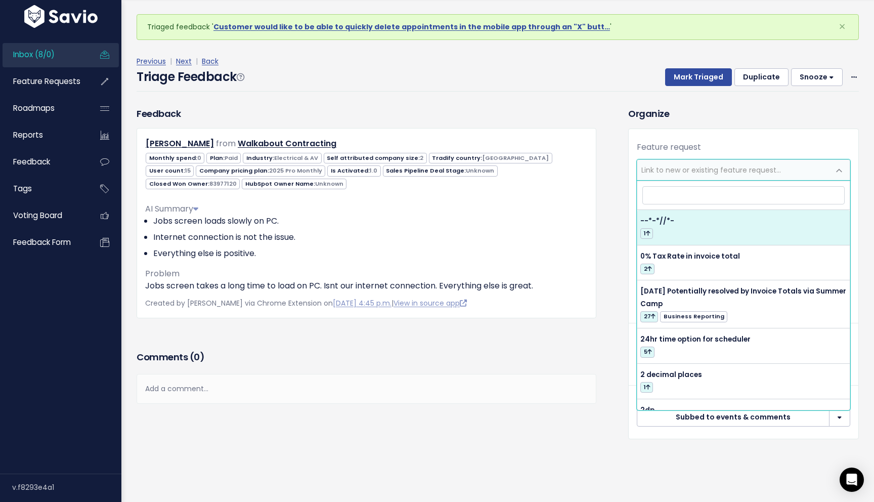
type input "Jobs screen"
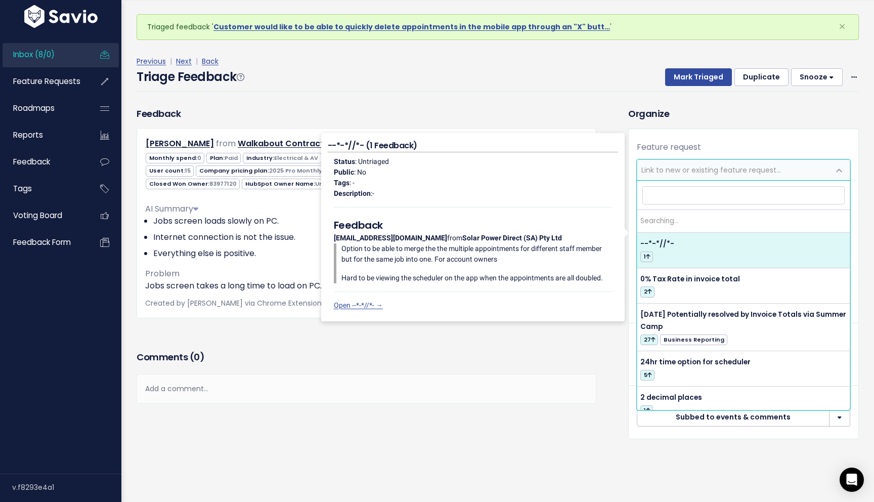
select select "56326"
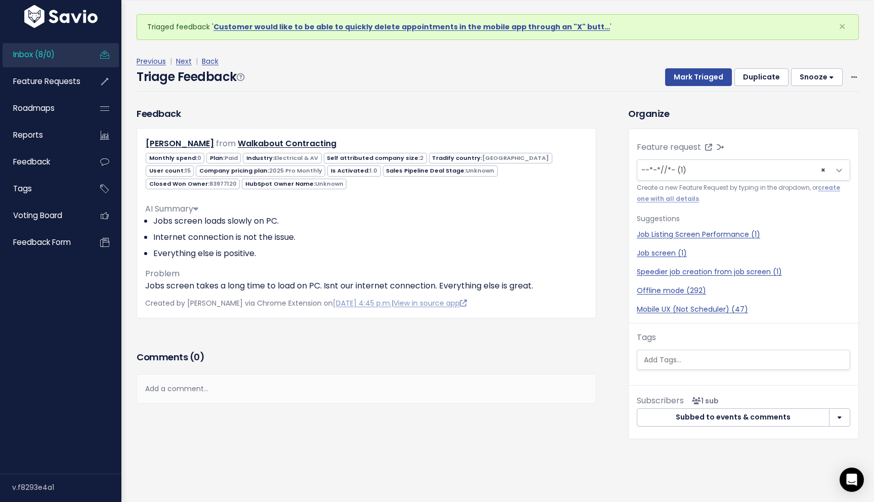
click at [174, 293] on div "Ben Woodley from Walkabout Contracting 0 2" at bounding box center [367, 223] width 460 height 190
drag, startPoint x: 193, startPoint y: 287, endPoint x: 145, endPoint y: 286, distance: 48.6
click at [145, 286] on p "Jobs screen takes a long time to load on PC. Isnt our internet connection. Ever…" at bounding box center [366, 286] width 443 height 12
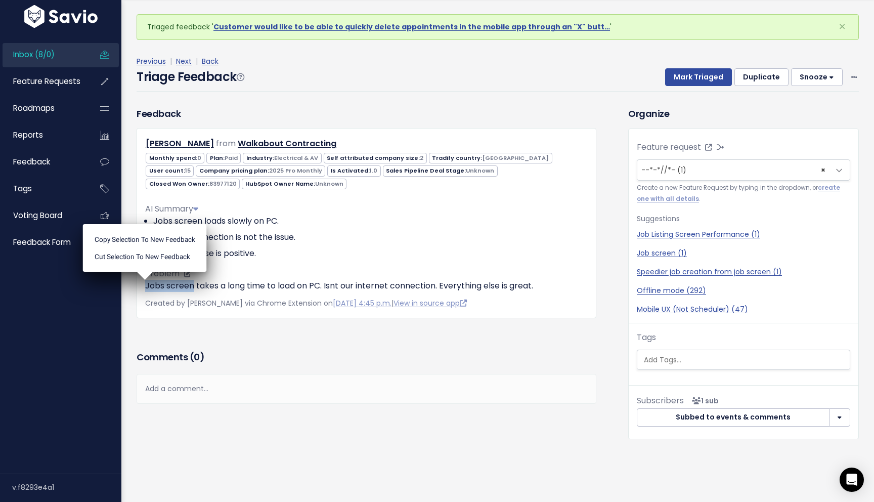
copy p "Jobs screen"
click at [151, 272] on ul "Copy selection to new Feedback Cut selection to new Feedback" at bounding box center [145, 248] width 124 height 48
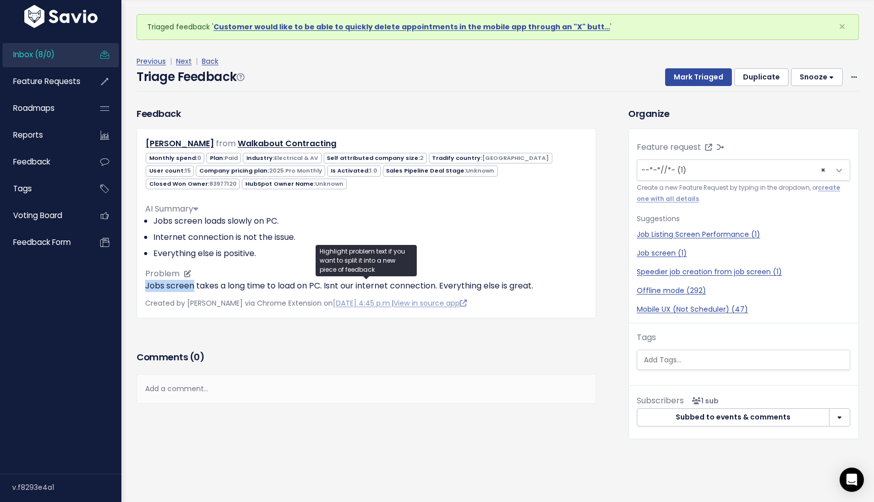
drag, startPoint x: 145, startPoint y: 289, endPoint x: 194, endPoint y: 289, distance: 49.1
click at [194, 289] on p "Jobs screen takes a long time to load on PC. Isnt our internet connection. Ever…" at bounding box center [366, 286] width 443 height 12
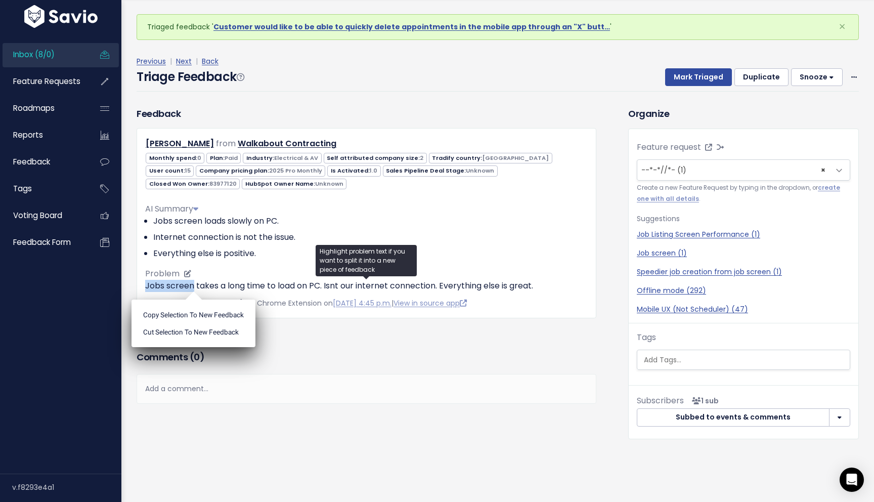
copy p "Jobs screen"
click at [695, 168] on span "× --*-*//*- (1)" at bounding box center [733, 170] width 192 height 20
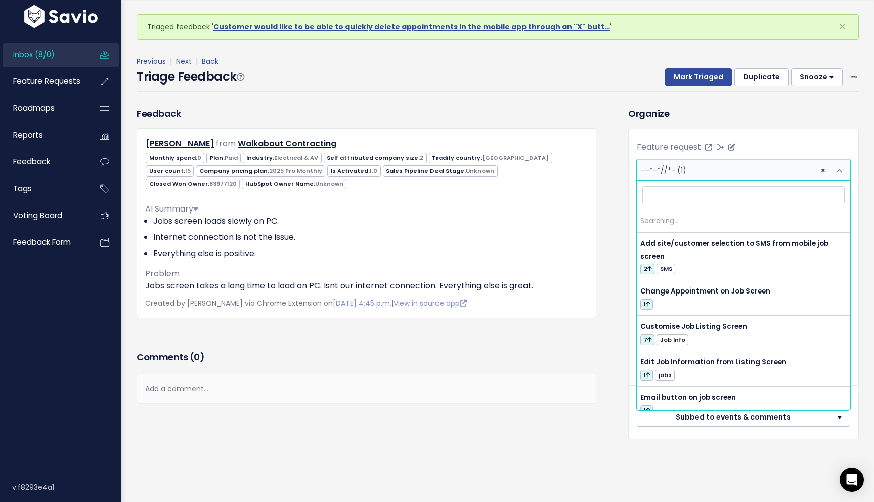
click at [695, 168] on span "× --*-*//*- (1)" at bounding box center [733, 170] width 192 height 20
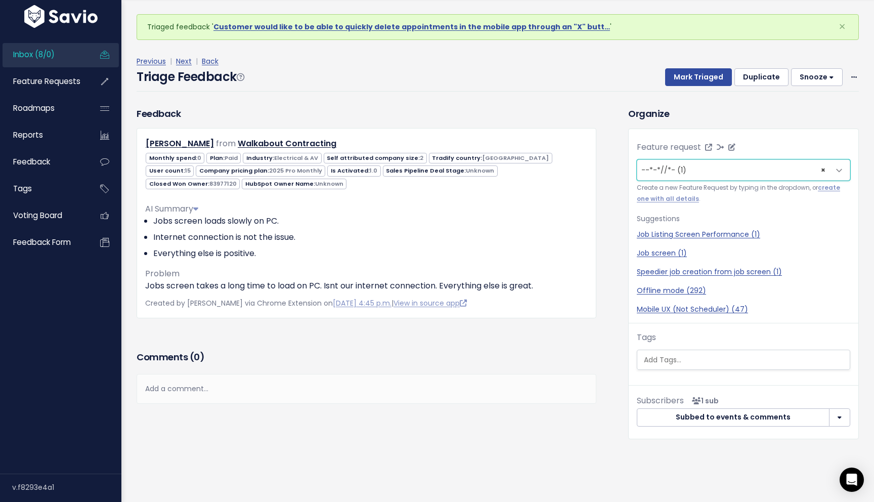
click at [695, 168] on span "× --*-*//*- (1)" at bounding box center [733, 170] width 192 height 20
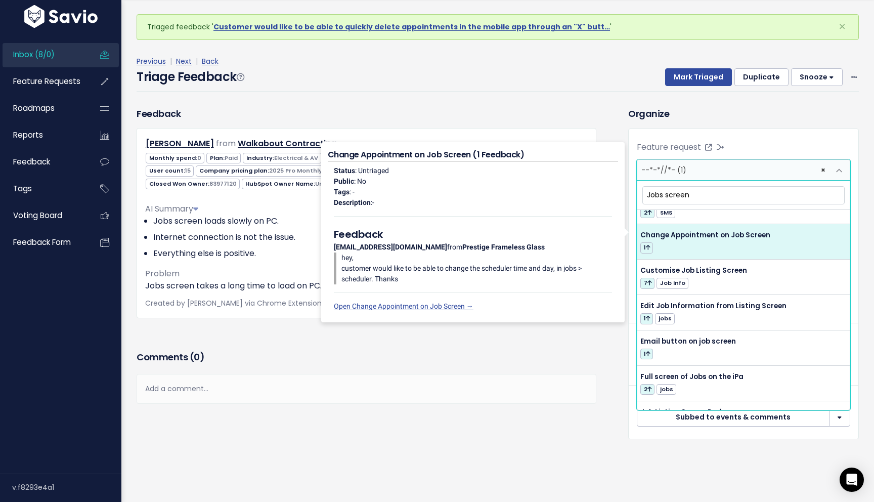
scroll to position [44, 0]
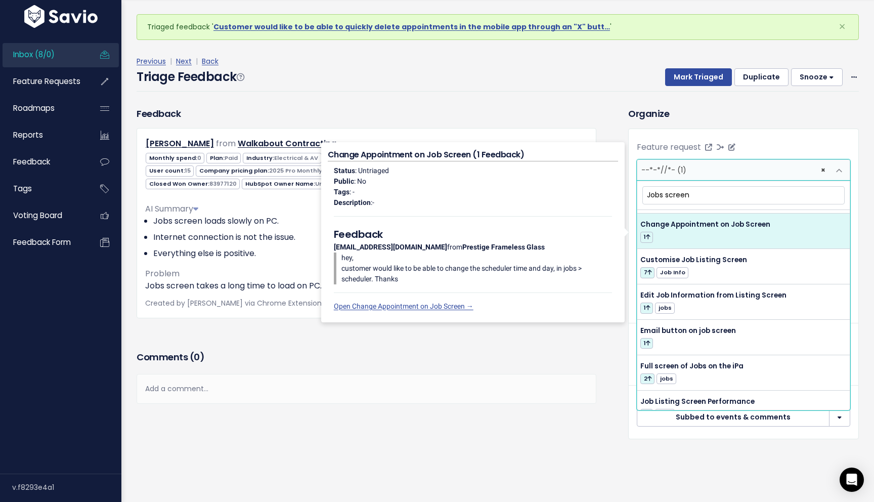
drag, startPoint x: 697, startPoint y: 191, endPoint x: 629, endPoint y: 191, distance: 68.8
click at [629, 191] on body "Inbox (8/0) Feature Requests Roadmaps" at bounding box center [437, 262] width 874 height 524
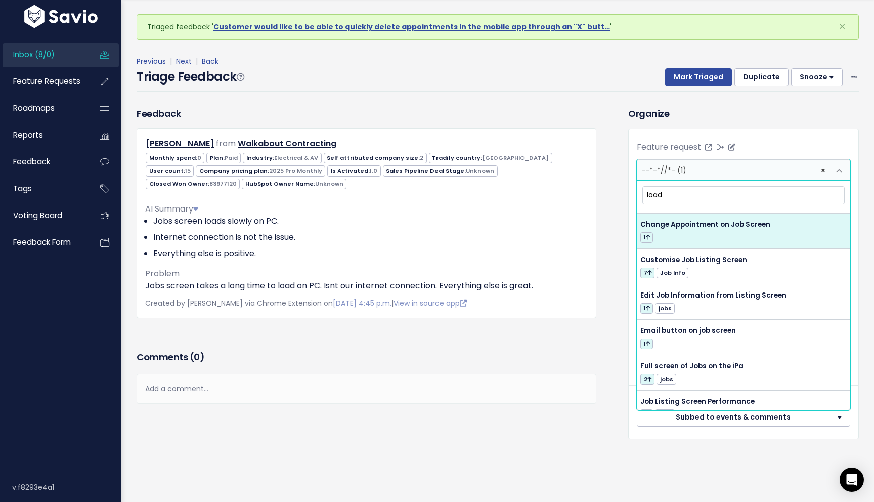
scroll to position [0, 0]
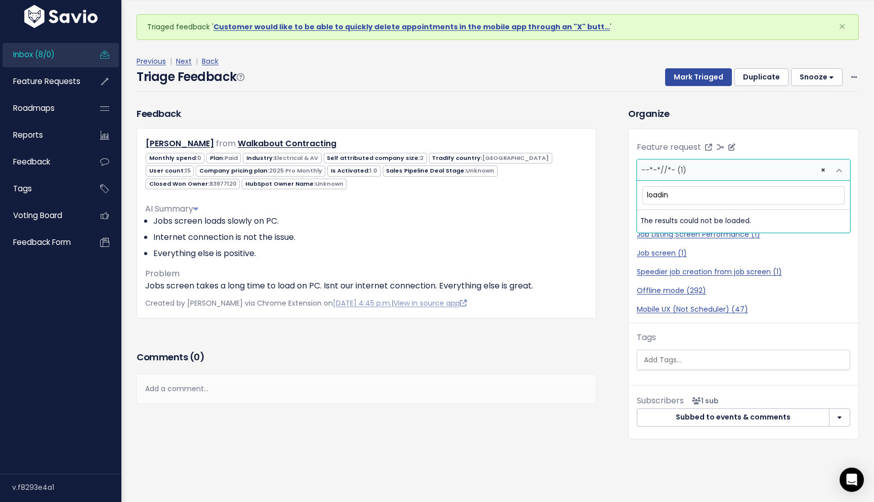
type input "loading"
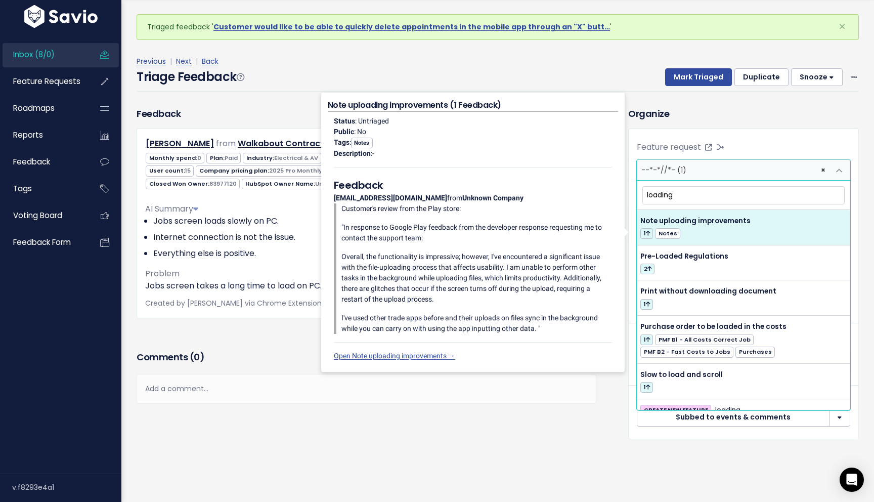
scroll to position [11, 0]
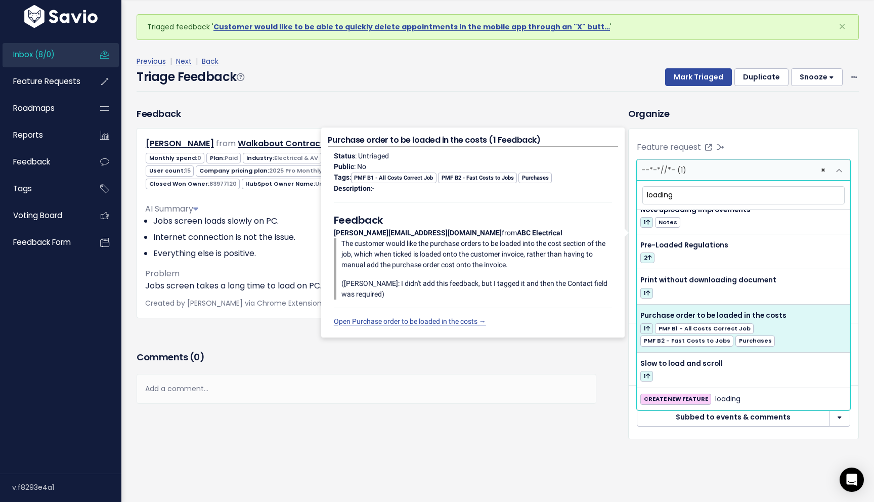
click at [529, 387] on div "Add a comment..." at bounding box center [367, 389] width 460 height 30
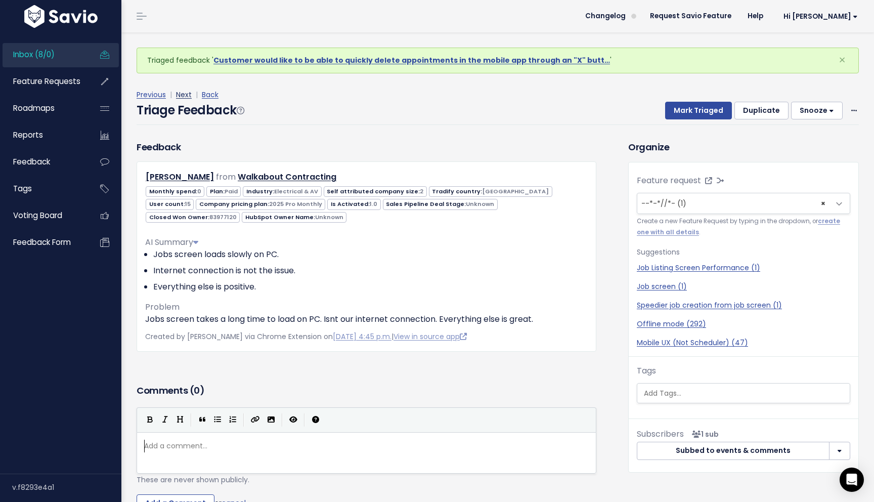
click at [185, 98] on link "Next" at bounding box center [184, 95] width 16 height 10
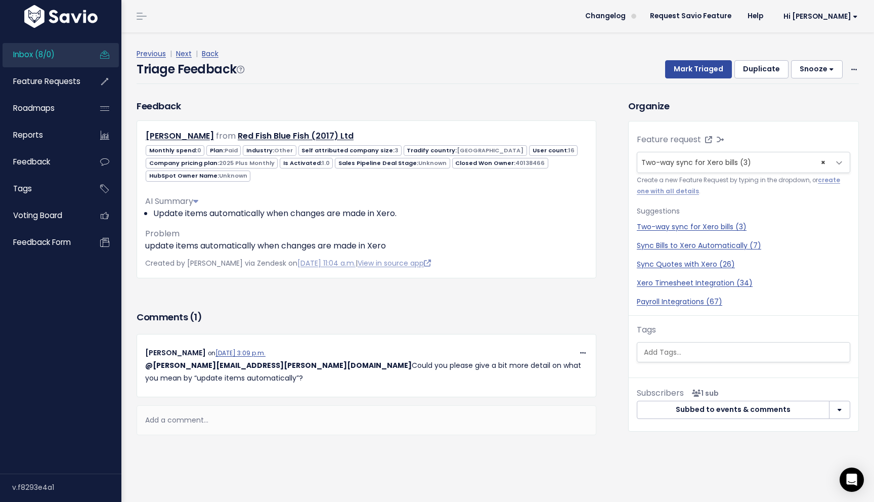
click at [290, 295] on div "Feedback Arne Diependaele from Red Fish Blue Fish (2017) Ltd" at bounding box center [366, 203] width 475 height 209
click at [315, 304] on div "Feedback Arne Diependaele from Red Fish Blue Fish (2017) Ltd" at bounding box center [366, 203] width 475 height 209
click at [190, 50] on link "Next" at bounding box center [184, 54] width 16 height 10
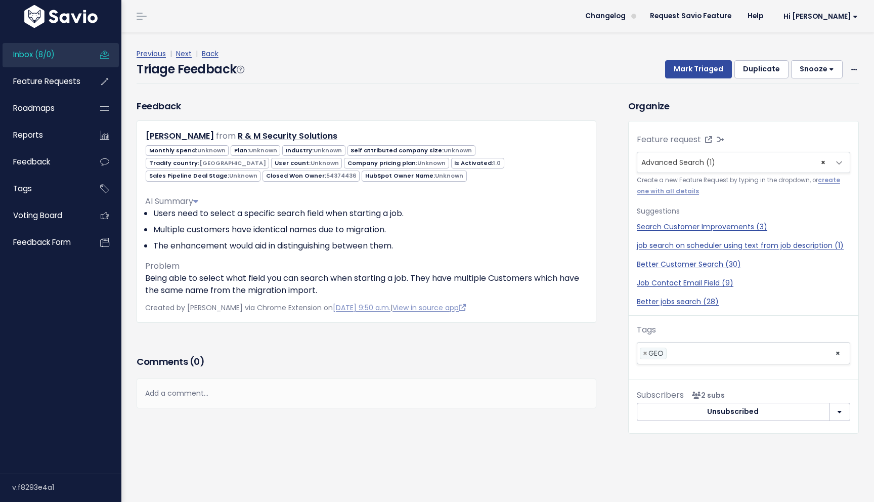
click at [331, 351] on div "Feedback Patrick Macdougall from R & M Security Solutions" at bounding box center [366, 226] width 475 height 254
click at [674, 162] on span "Advanced Search (1)" at bounding box center [678, 162] width 74 height 10
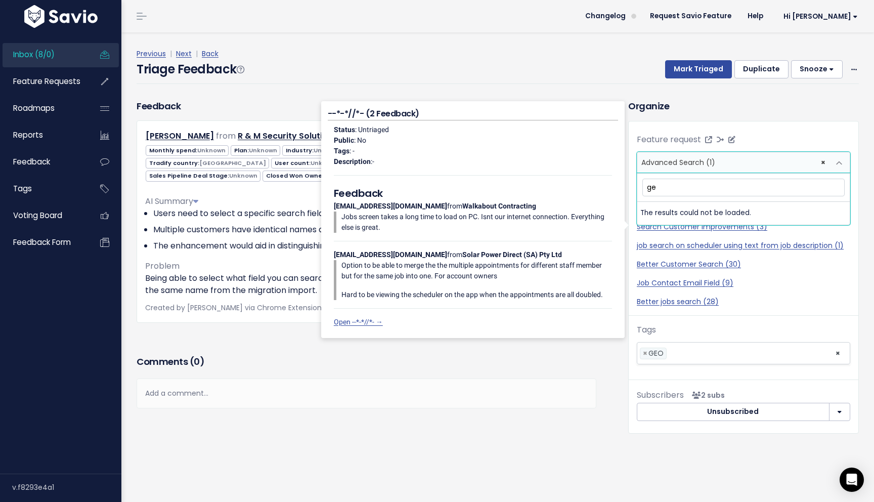
type input "geo"
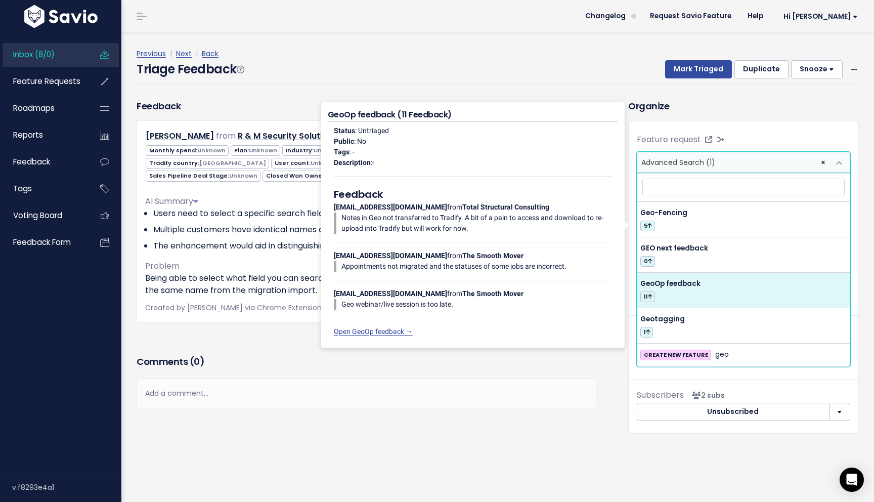
select select "61658"
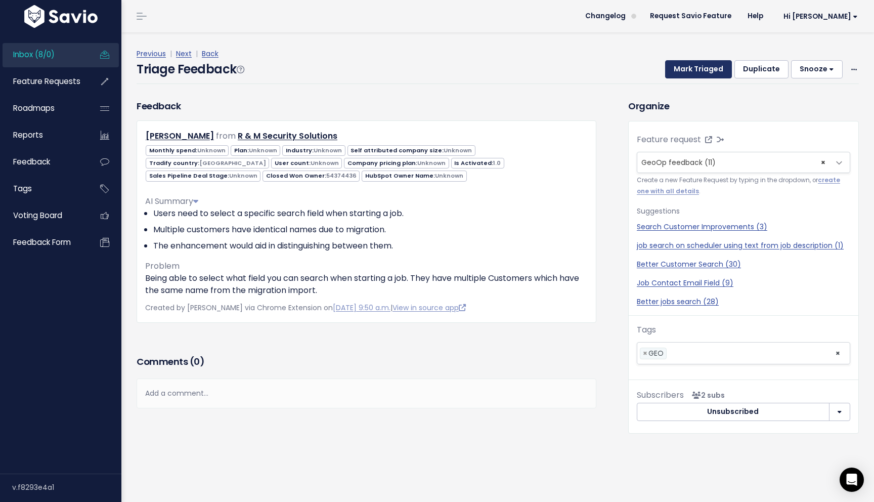
click at [695, 69] on button "Mark Triaged" at bounding box center [698, 69] width 67 height 18
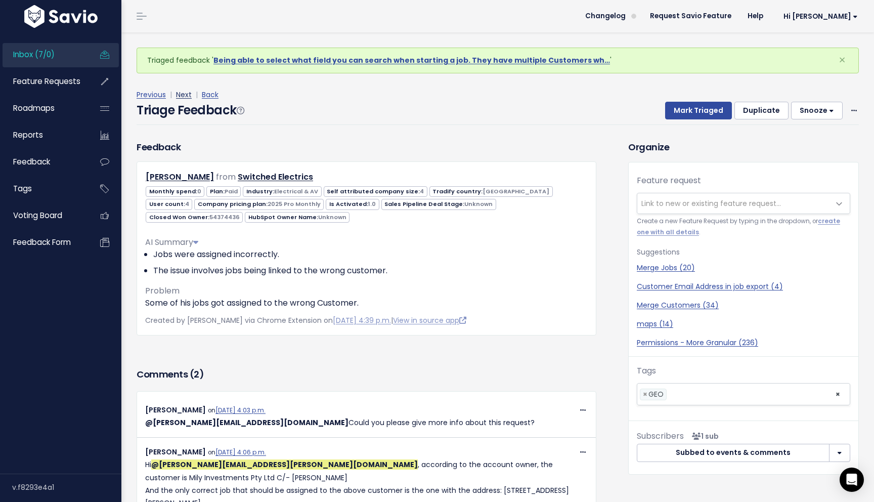
click at [186, 97] on link "Next" at bounding box center [184, 95] width 16 height 10
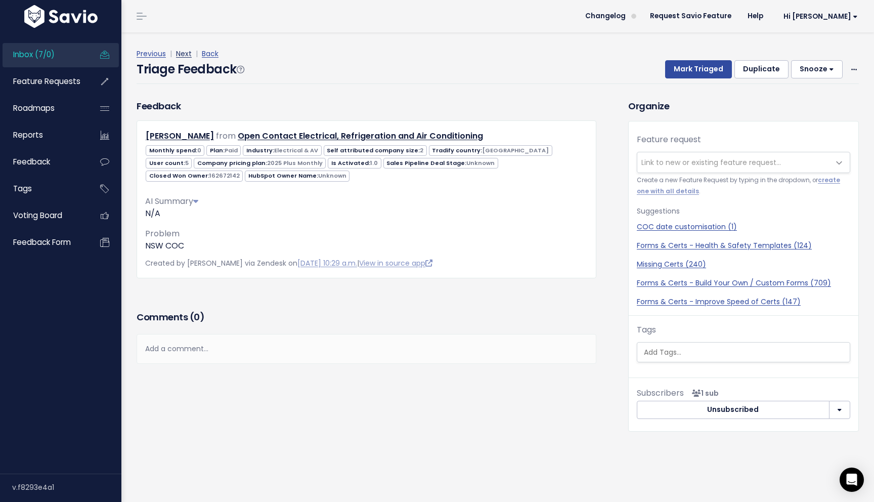
click at [182, 54] on link "Next" at bounding box center [184, 54] width 16 height 10
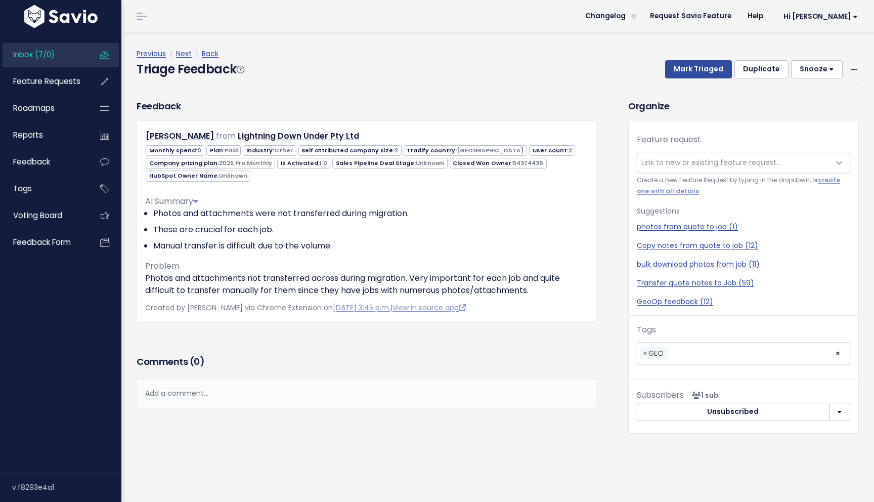
click at [671, 159] on span "Link to new or existing feature request..." at bounding box center [711, 162] width 140 height 10
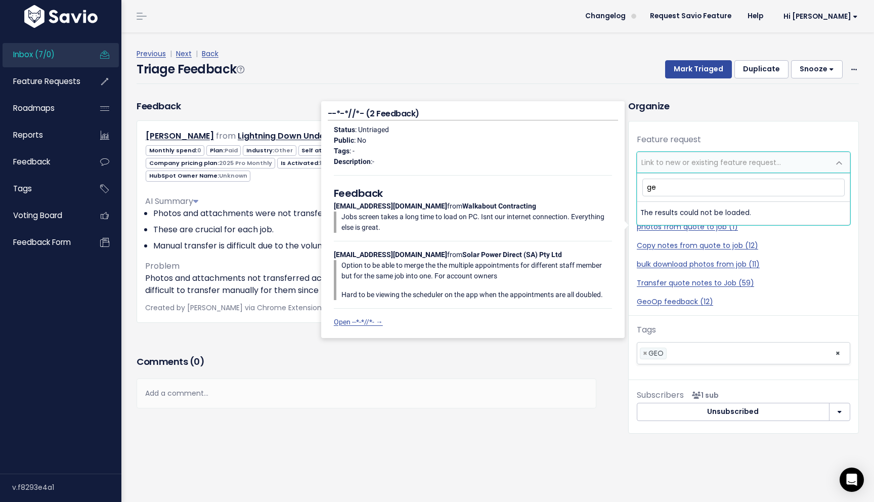
type input "geo"
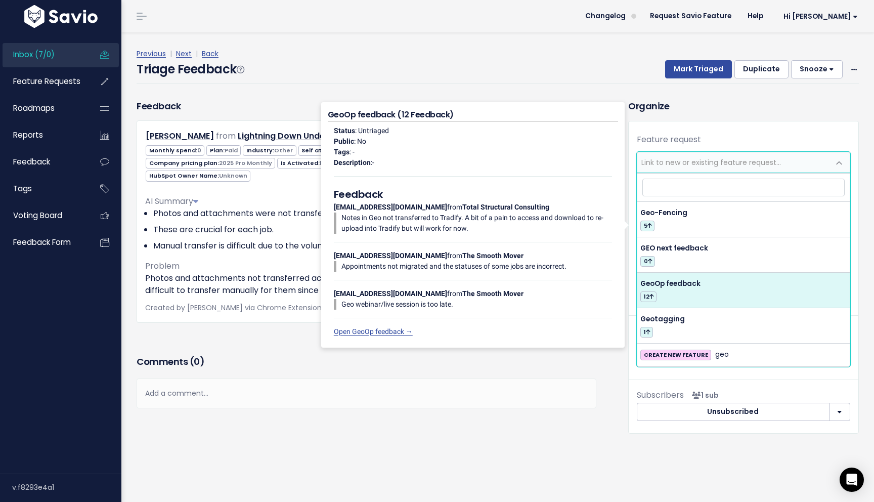
select select "61658"
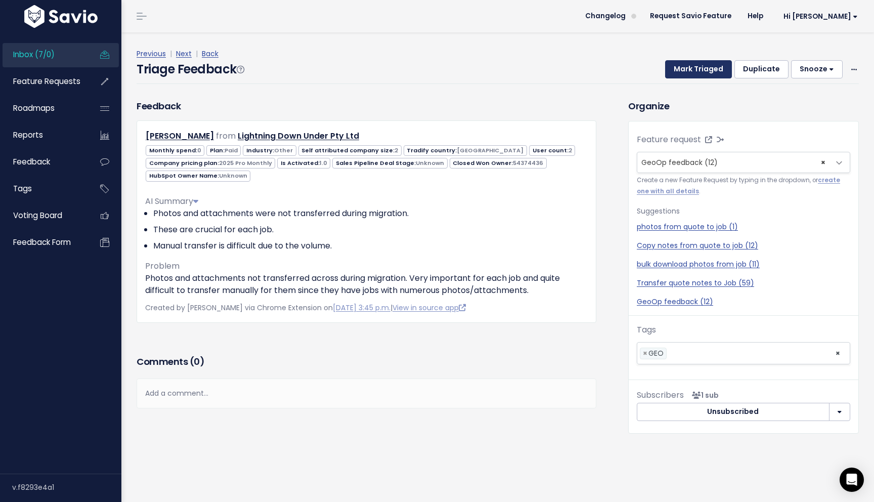
click at [714, 64] on button "Mark Triaged" at bounding box center [698, 69] width 67 height 18
